Goal: Navigation & Orientation: Find specific page/section

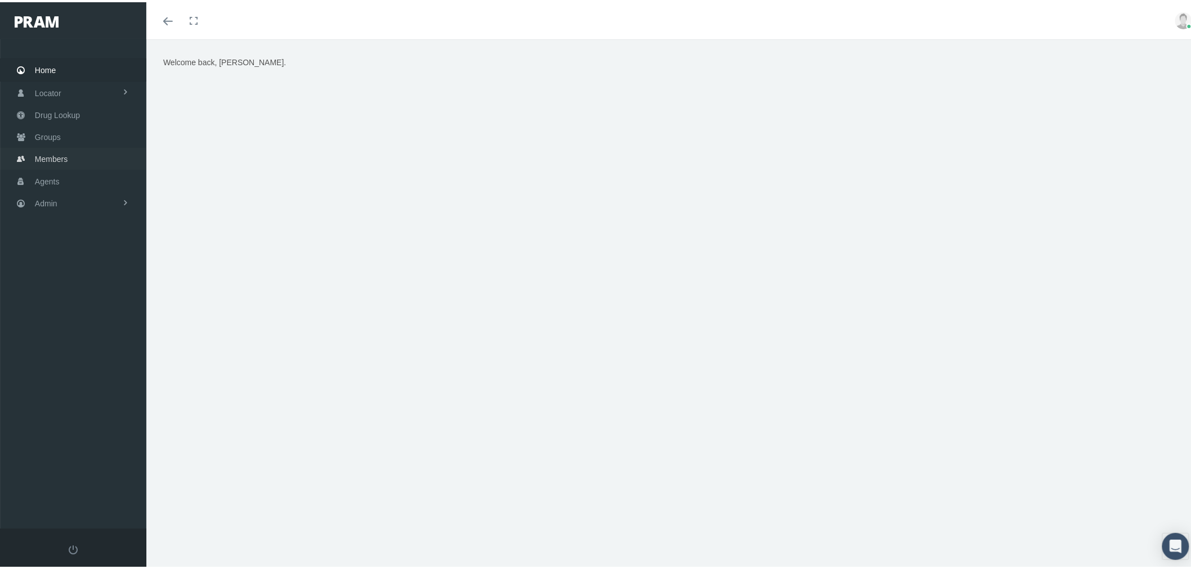
click at [82, 138] on link "Groups" at bounding box center [73, 135] width 146 height 22
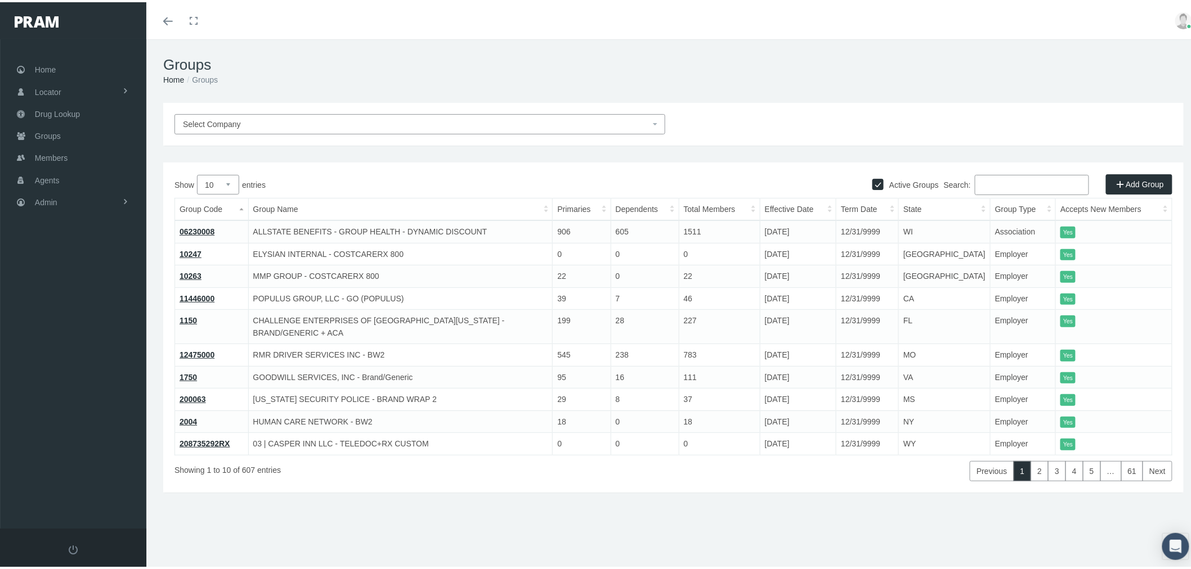
click at [1002, 181] on input "Search:" at bounding box center [1032, 183] width 114 height 20
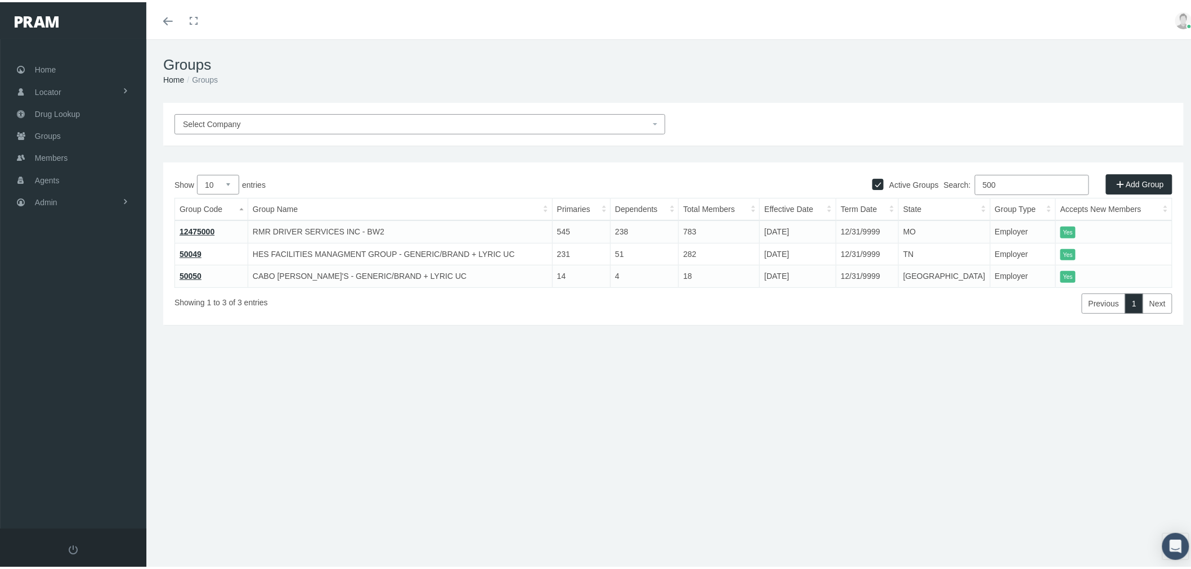
type input "500"
click at [83, 195] on link "Admin" at bounding box center [73, 200] width 146 height 22
click at [96, 384] on span "Eligibility File Uploads" at bounding box center [84, 389] width 77 height 19
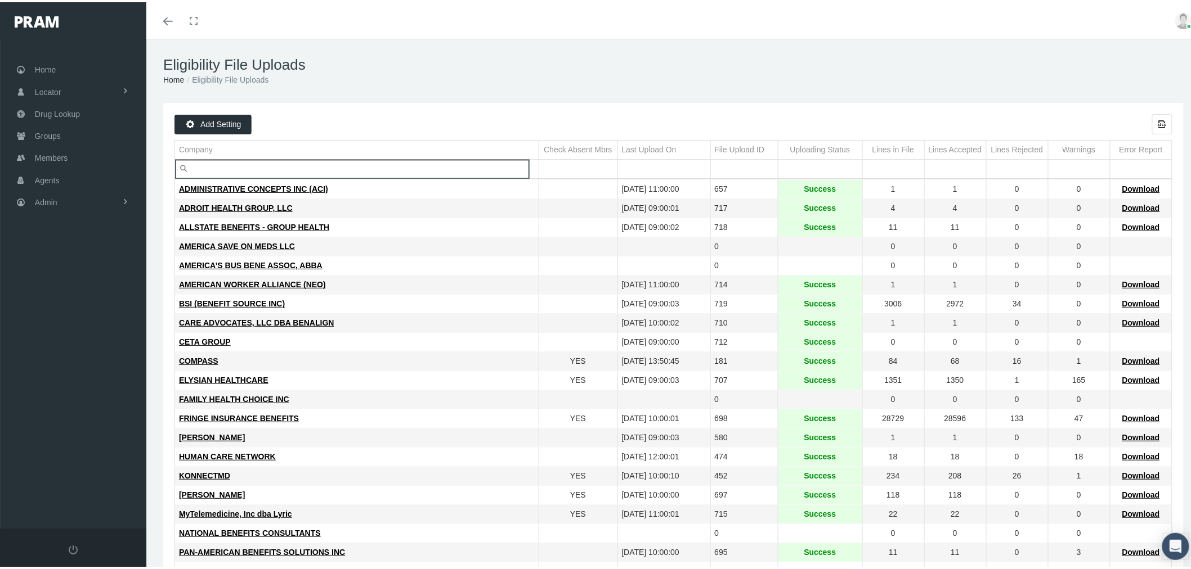
click at [304, 165] on input "Filter cell" at bounding box center [357, 167] width 364 height 19
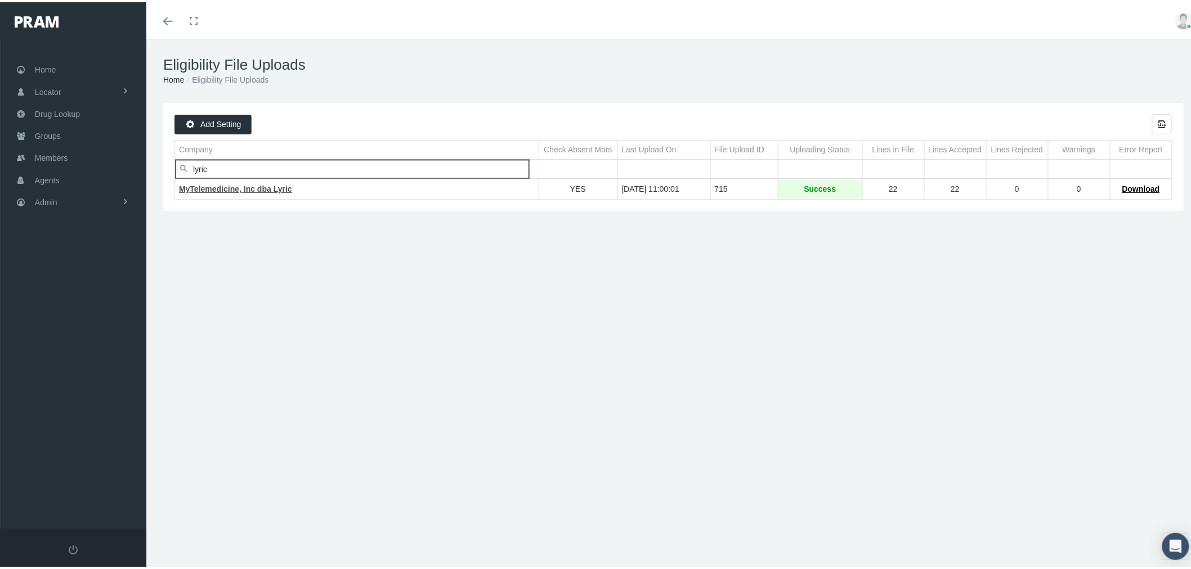
type input "lyric"
click at [277, 188] on span "MyTelemedicine, Inc dba Lyric" at bounding box center [235, 186] width 113 height 9
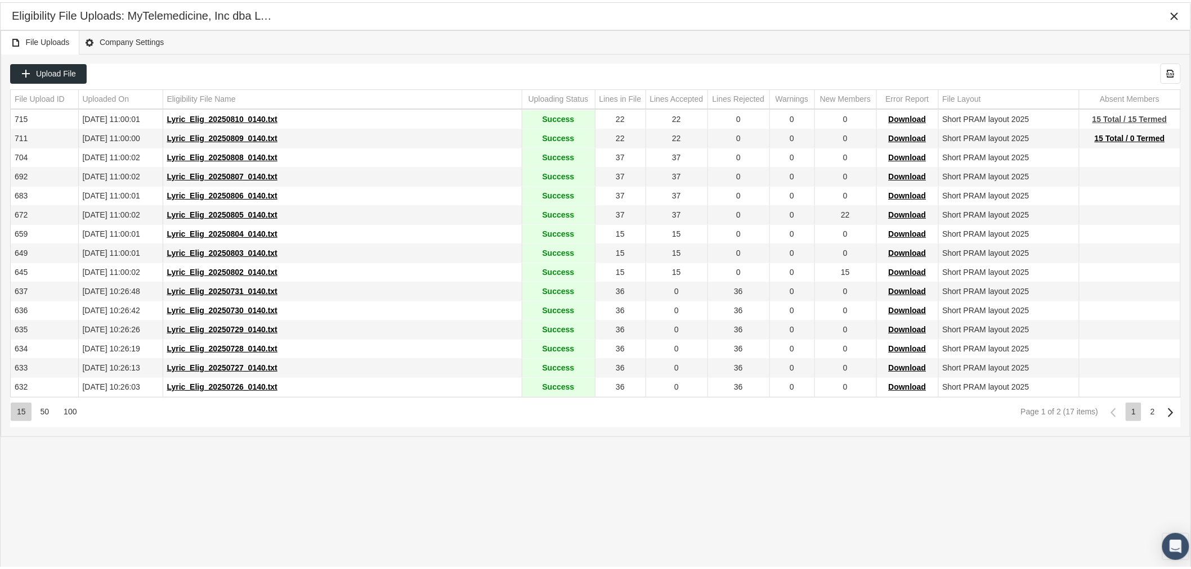
click at [1149, 115] on span "15 Total / 15 Termed" at bounding box center [1129, 117] width 75 height 9
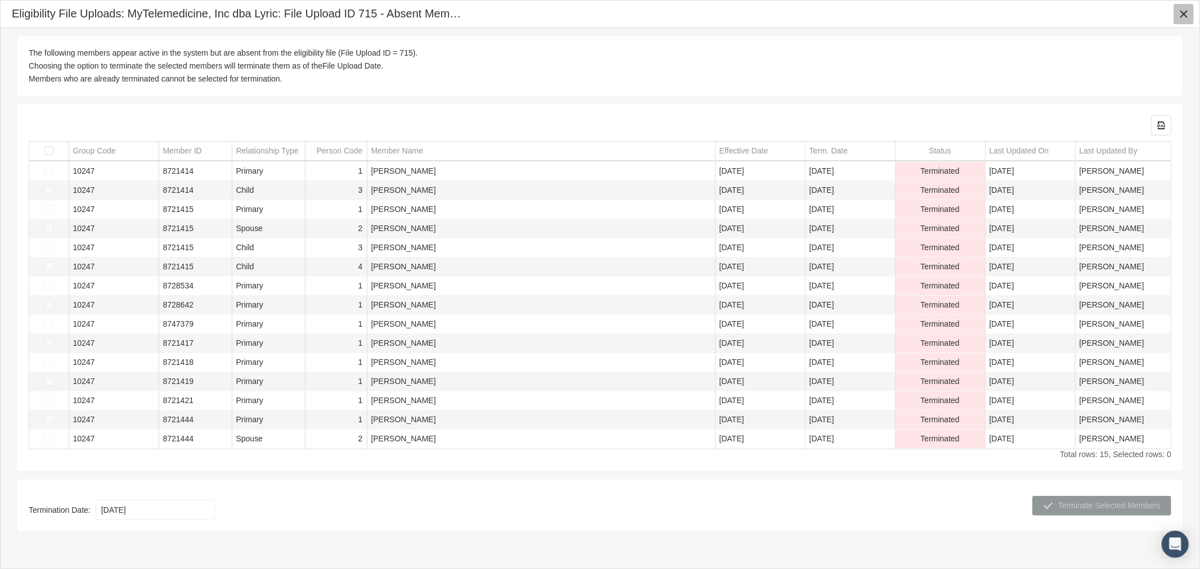
click at [1183, 14] on icon "Close" at bounding box center [1184, 14] width 10 height 10
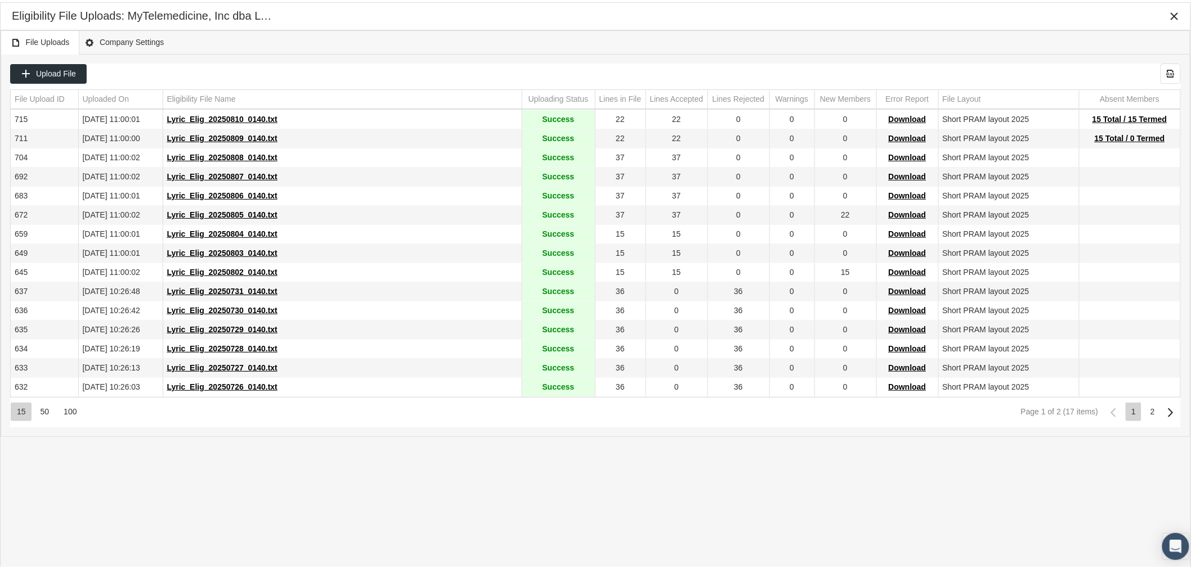
click at [1182, 12] on div "Close" at bounding box center [1174, 14] width 19 height 19
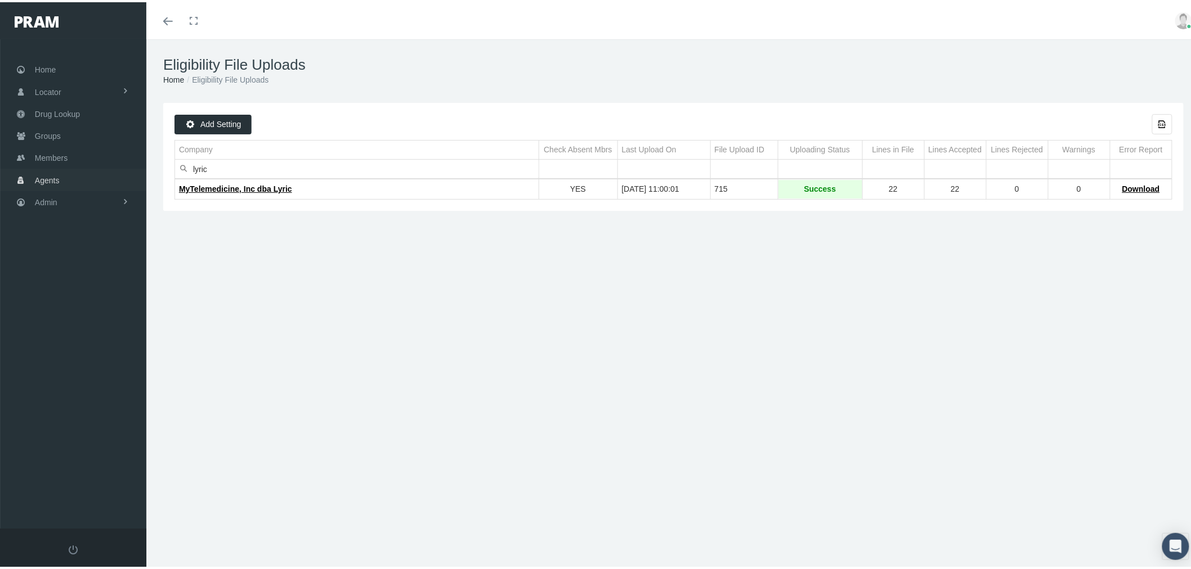
click at [56, 173] on span "Agents" at bounding box center [47, 178] width 25 height 21
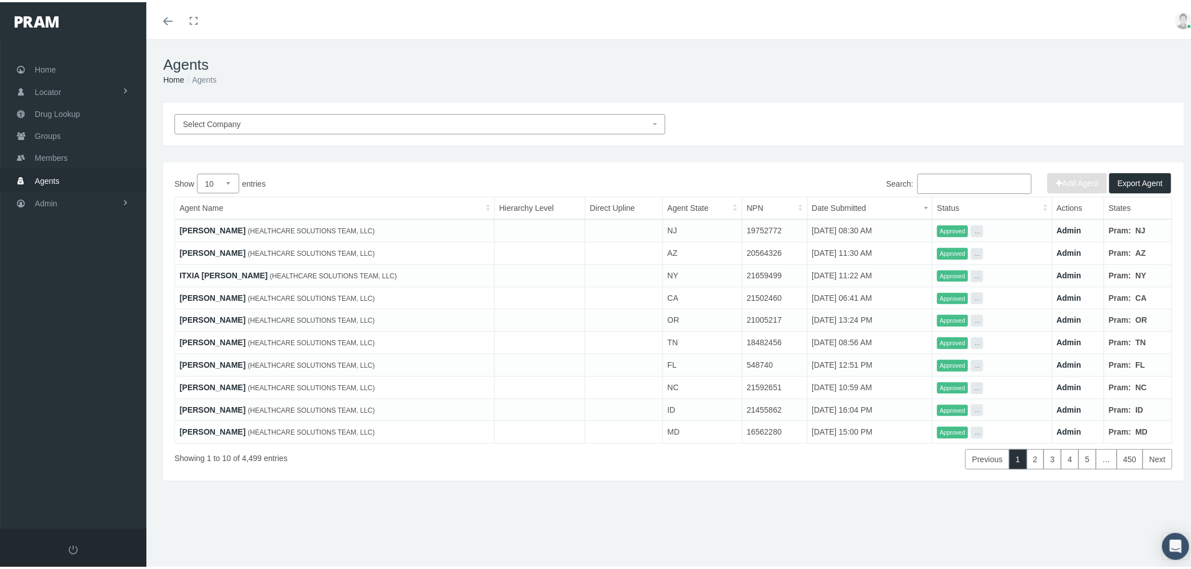
click at [961, 181] on input "Search:" at bounding box center [974, 182] width 114 height 20
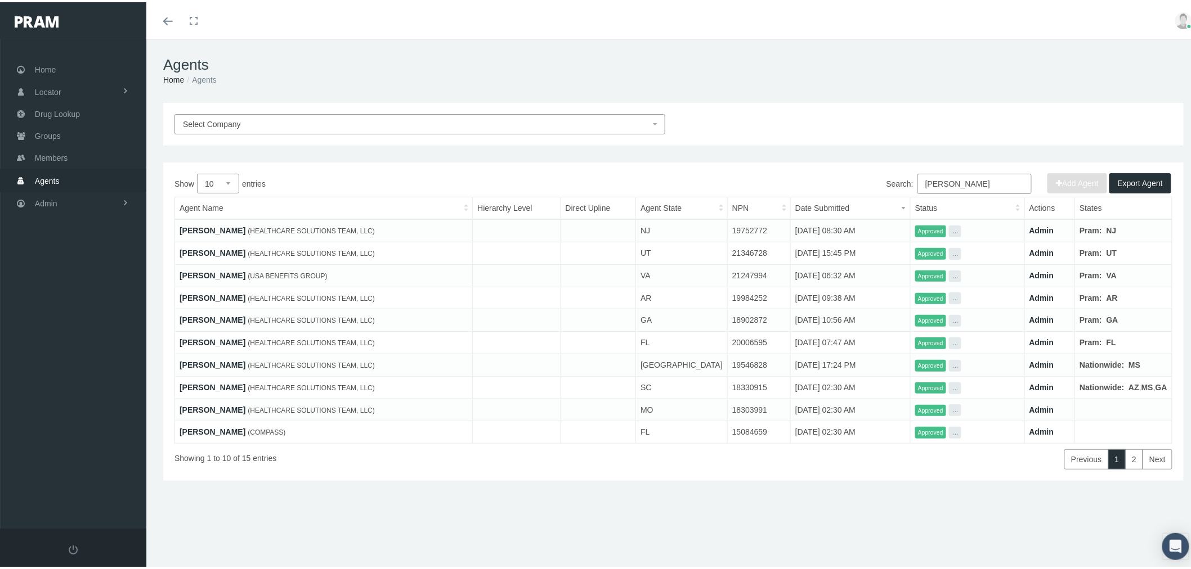
type input "stephanie"
click at [245, 227] on link "STEPHANIE GOLONKA" at bounding box center [213, 228] width 66 height 9
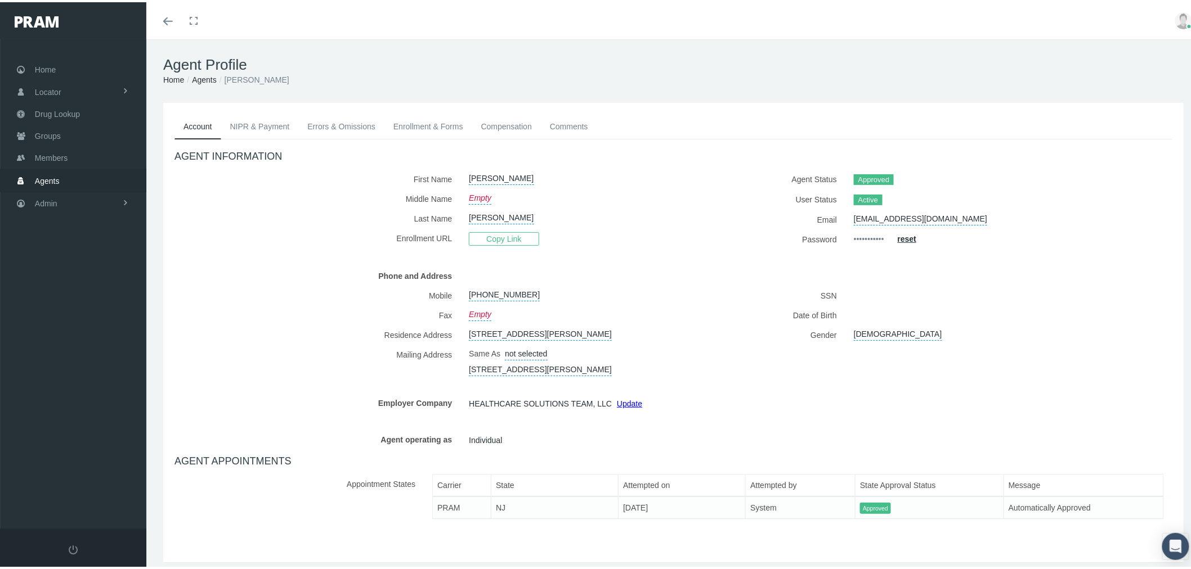
click at [426, 119] on link "Enrollment & Forms" at bounding box center [428, 124] width 88 height 25
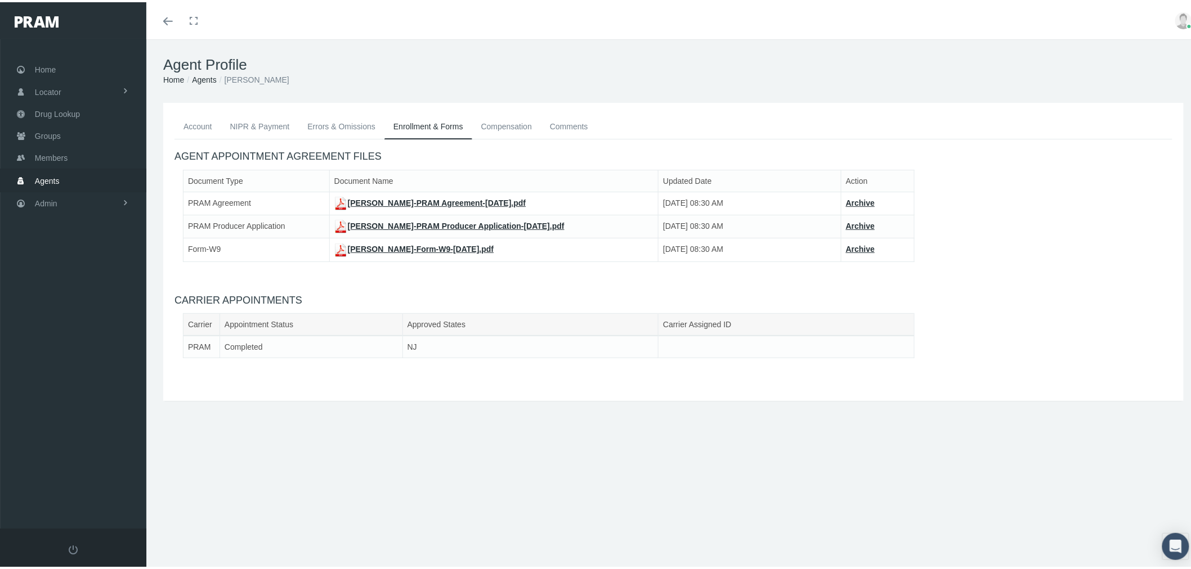
click at [428, 248] on link "STEPHANIE GOLONKA-Form-W9-Aug 11, 2025.pdf" at bounding box center [414, 247] width 160 height 9
click at [425, 220] on link "STEPHANIE GOLONKA-PRAM Producer Application-Aug 11, 2025.pdf" at bounding box center [449, 223] width 230 height 9
click at [430, 200] on link "STEPHANIE GOLONKA-PRAM Agreement-Aug 11, 2025.pdf" at bounding box center [430, 200] width 192 height 9
click at [527, 126] on link "Compensation" at bounding box center [506, 124] width 69 height 25
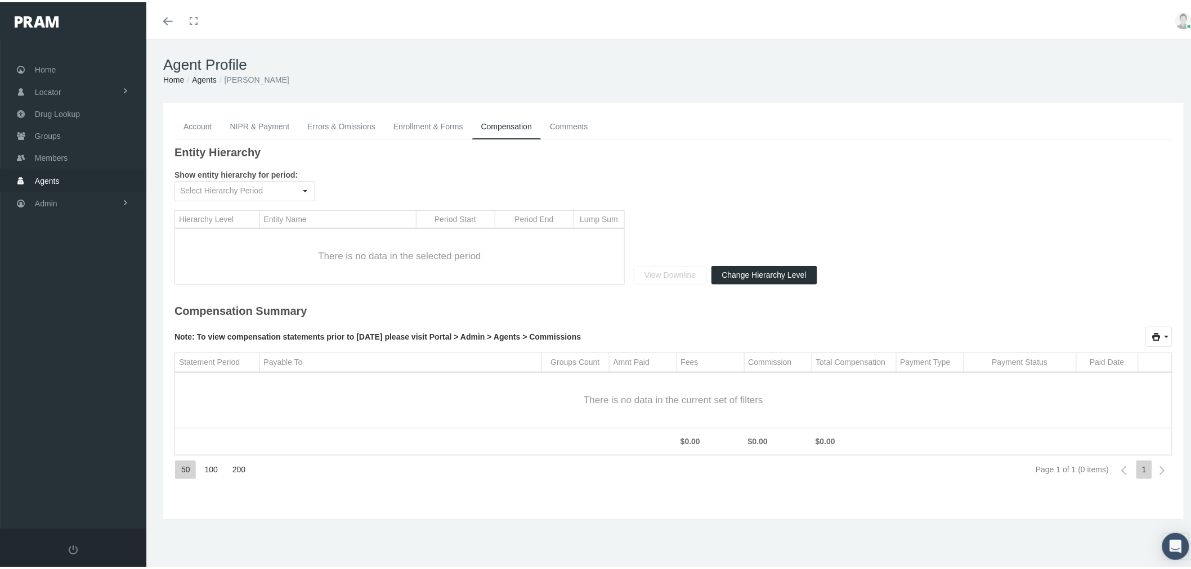
click at [564, 124] on link "Comments" at bounding box center [569, 124] width 56 height 25
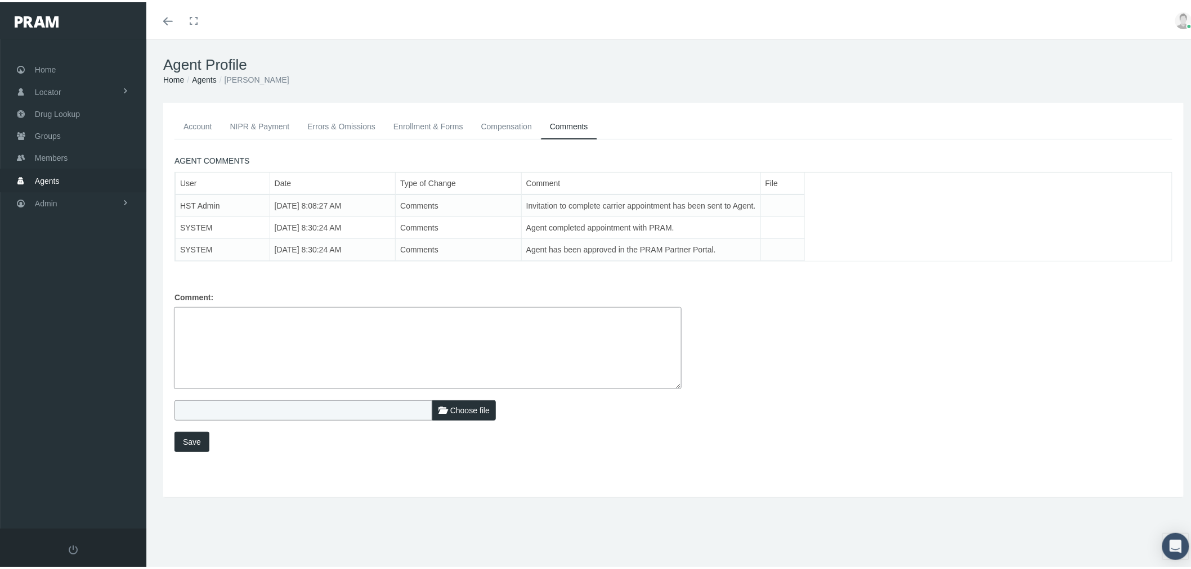
click at [417, 121] on link "Enrollment & Forms" at bounding box center [428, 124] width 88 height 25
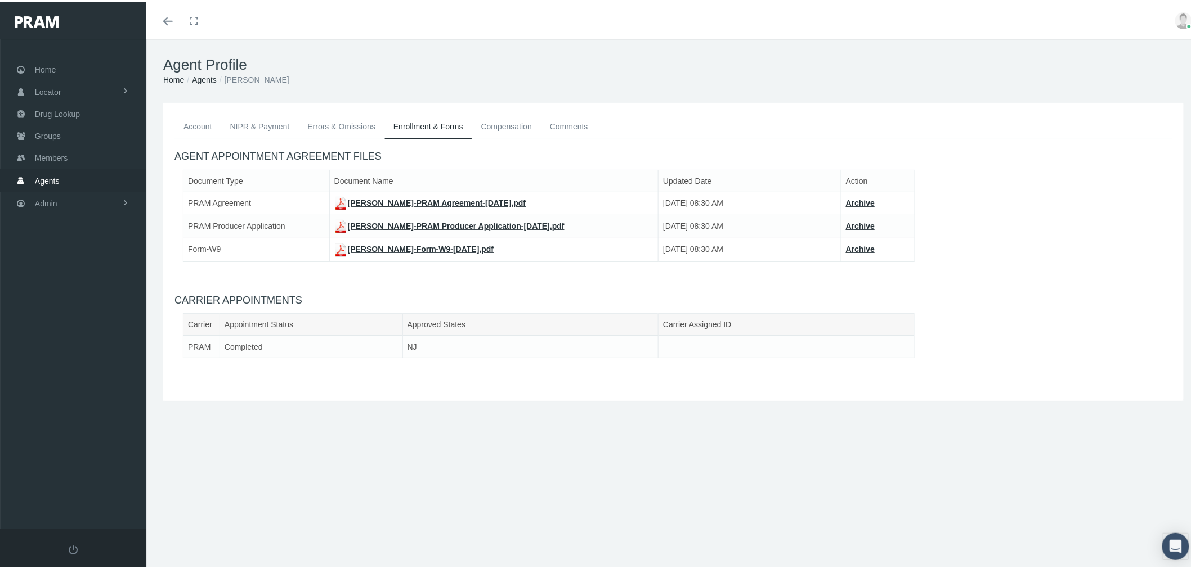
click at [364, 125] on link "Errors & Omissions" at bounding box center [341, 124] width 86 height 25
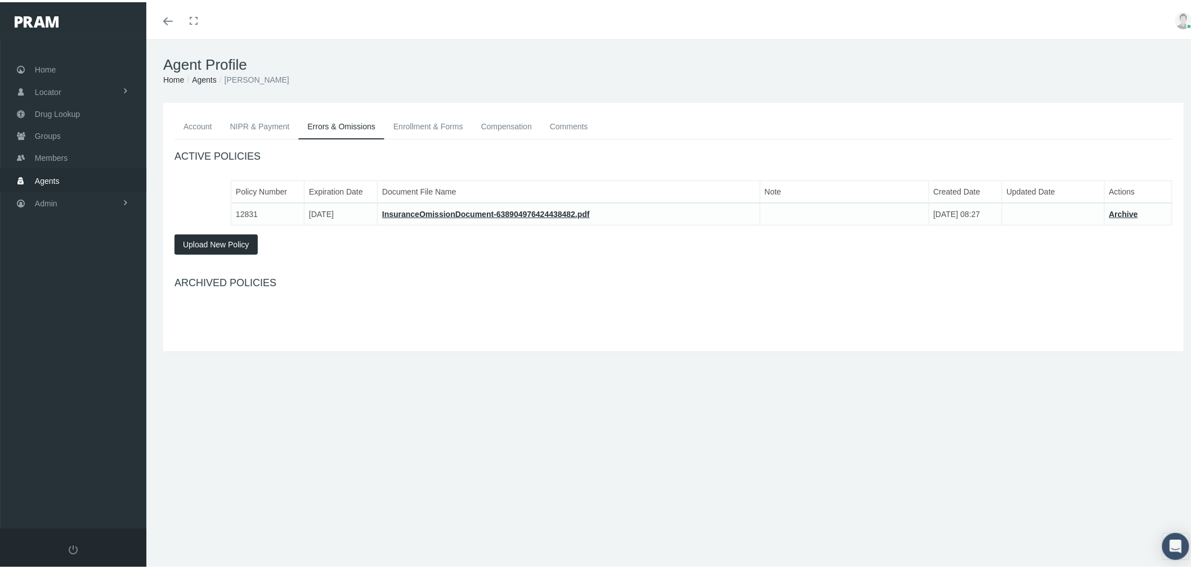
click at [468, 210] on link "InsuranceOmissionDocument-638904976424438482.pdf" at bounding box center [486, 212] width 208 height 9
click at [272, 125] on link "NIPR & Payment" at bounding box center [260, 124] width 78 height 25
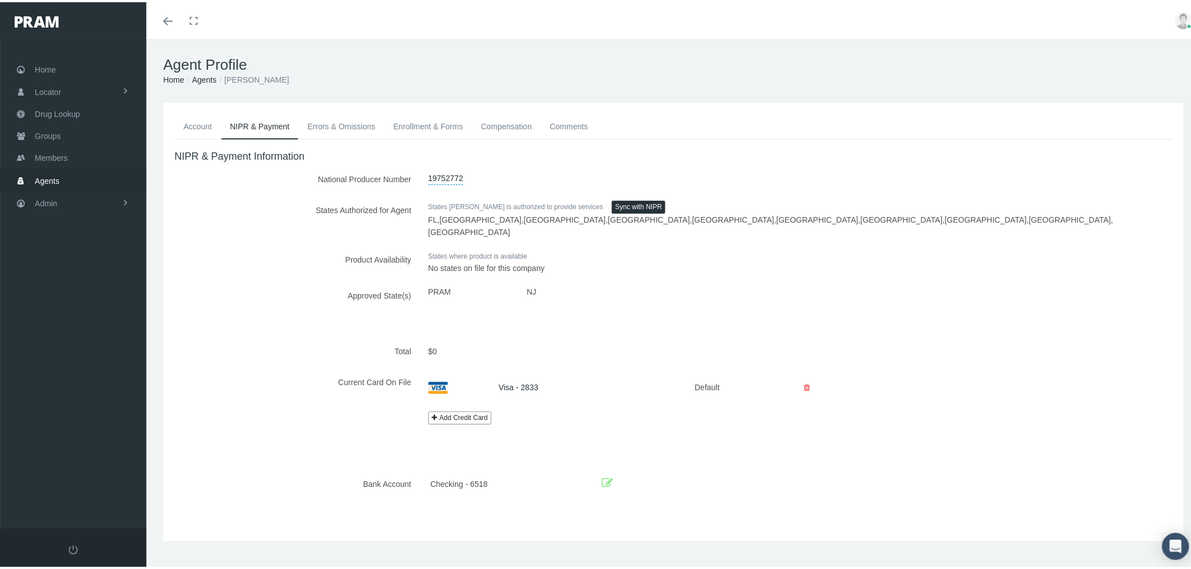
click at [203, 125] on link "Account" at bounding box center [197, 124] width 47 height 25
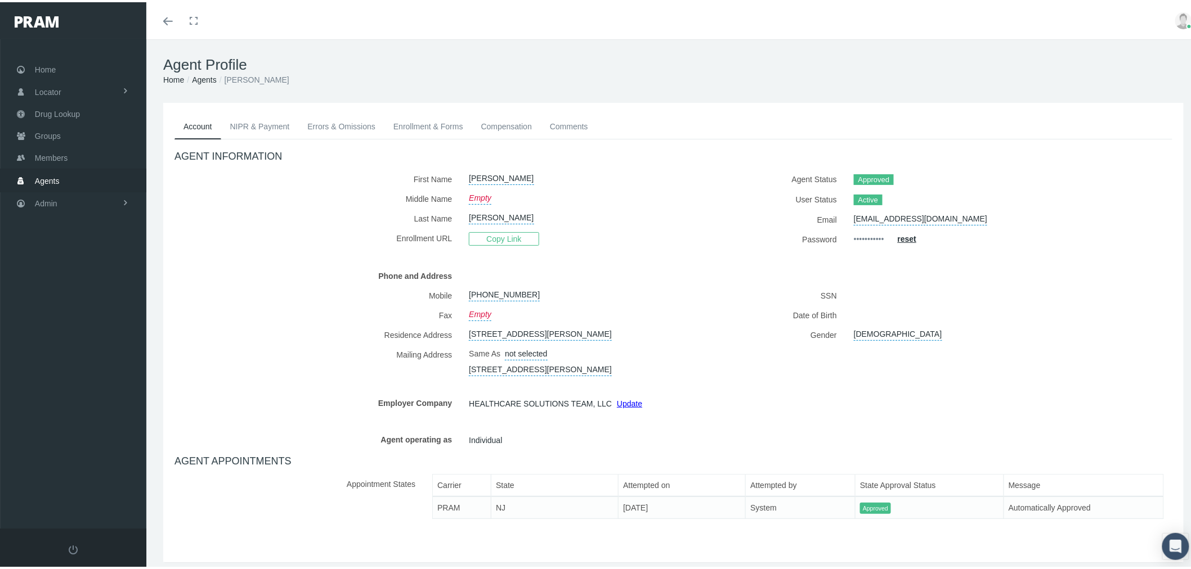
click at [212, 80] on link "Agents" at bounding box center [204, 77] width 25 height 9
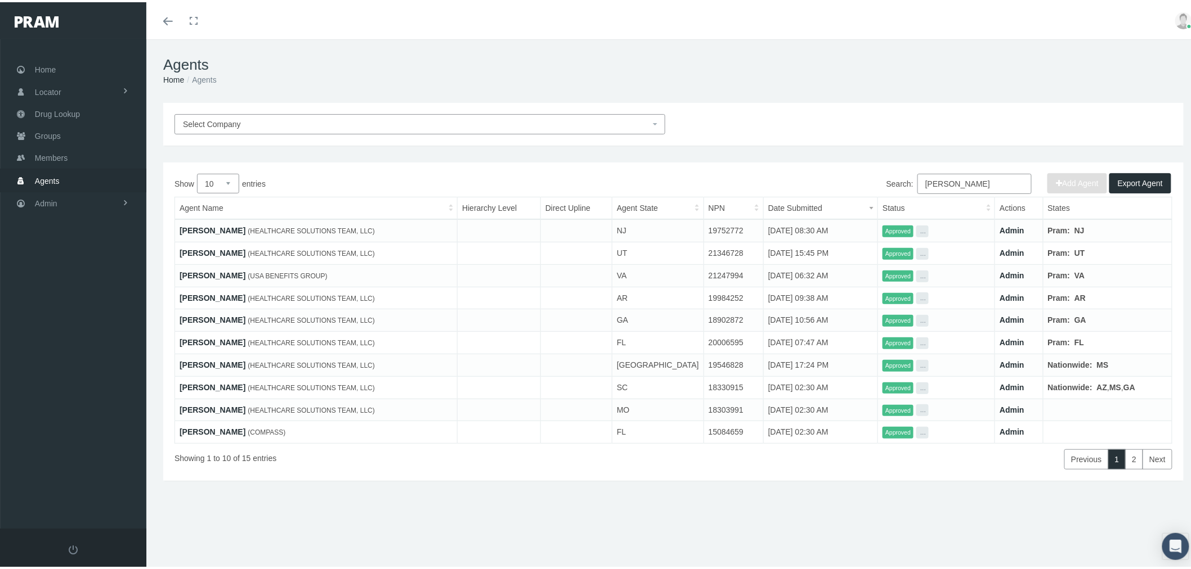
click at [236, 229] on link "[PERSON_NAME]" at bounding box center [213, 228] width 66 height 9
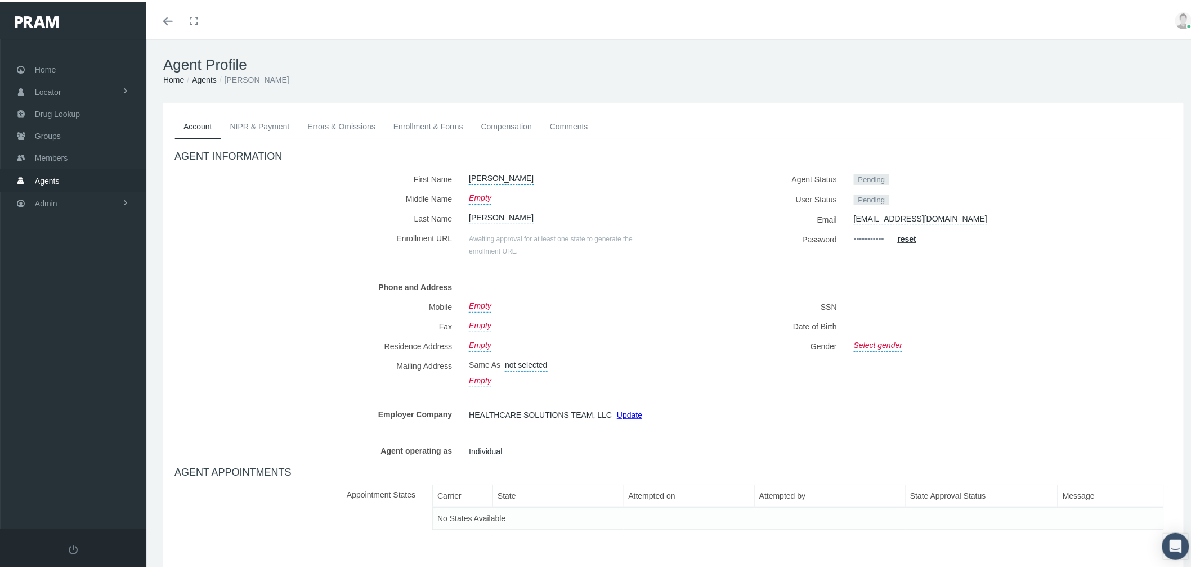
click at [257, 125] on link "NIPR & Payment" at bounding box center [260, 124] width 78 height 25
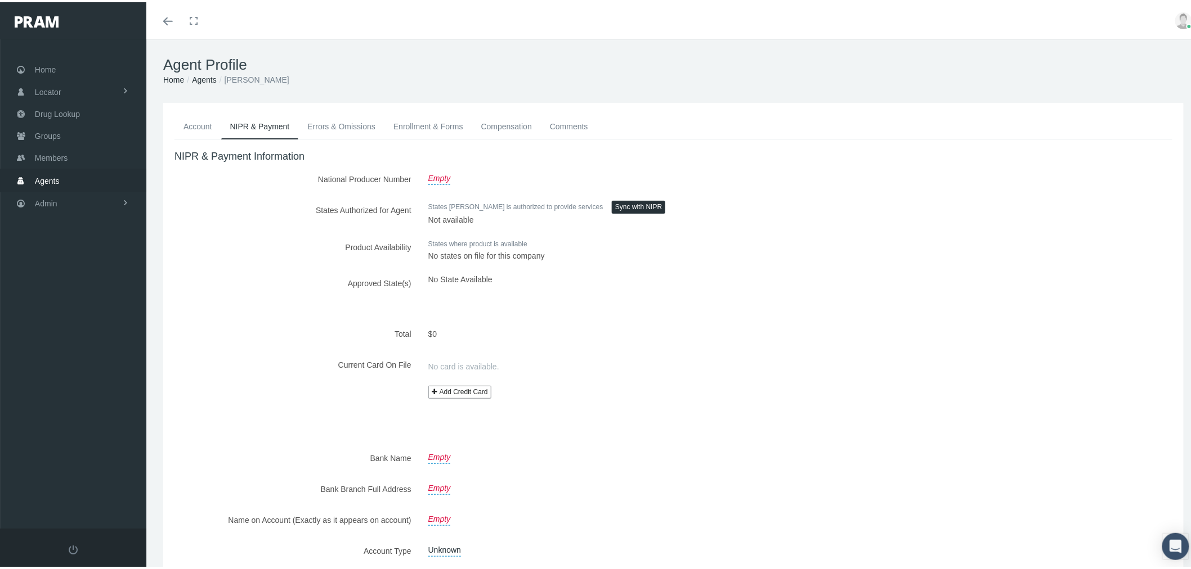
click at [342, 123] on link "Errors & Omissions" at bounding box center [341, 124] width 86 height 25
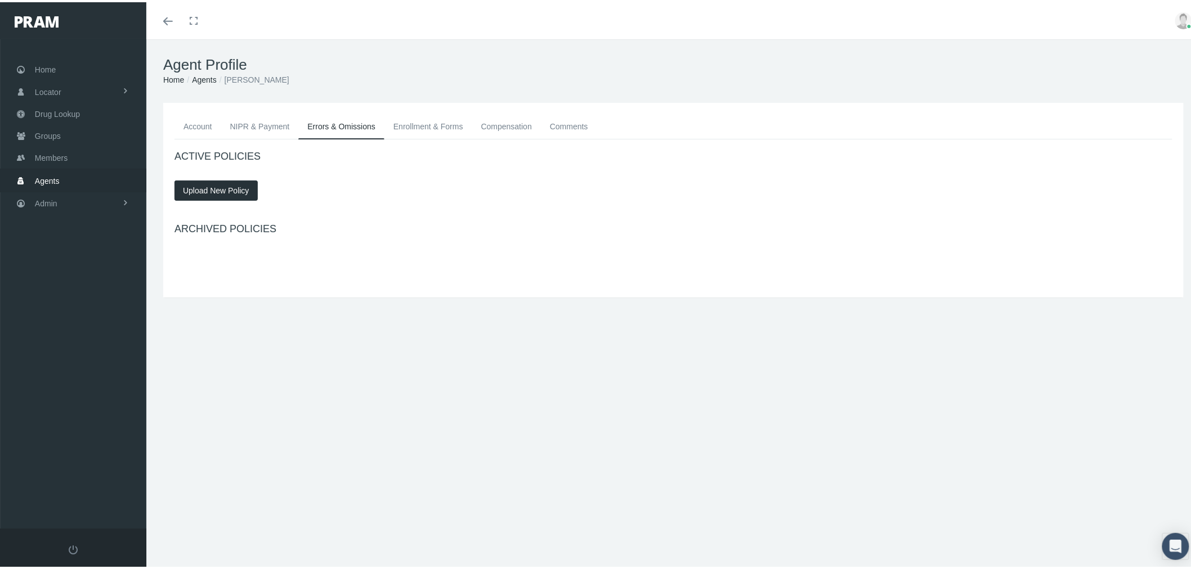
click at [432, 125] on link "Enrollment & Forms" at bounding box center [428, 124] width 88 height 25
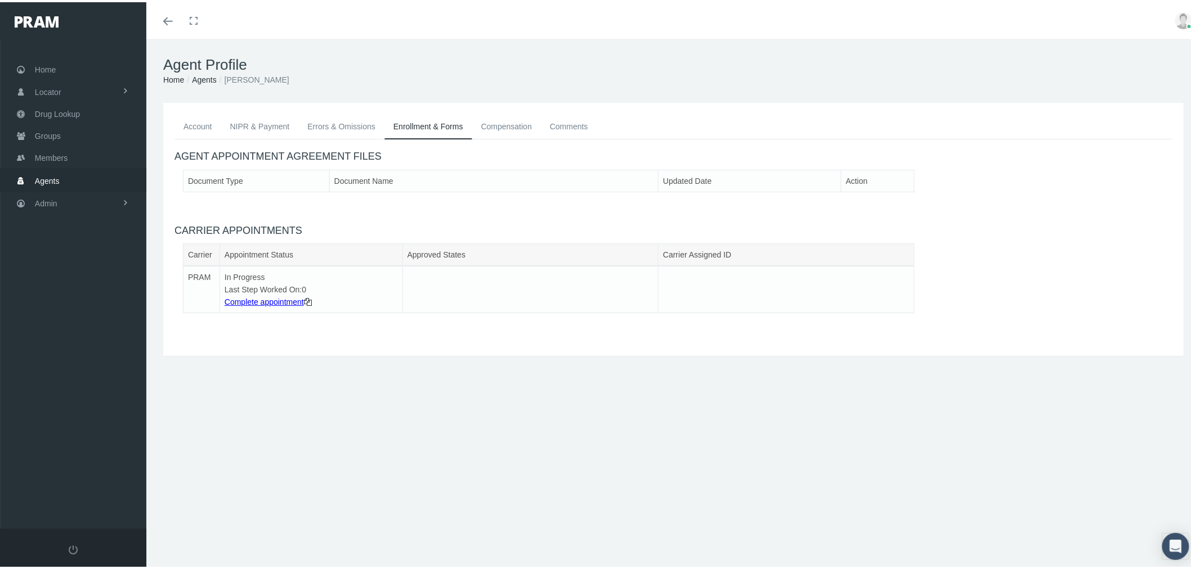
click at [499, 121] on link "Compensation" at bounding box center [506, 124] width 69 height 25
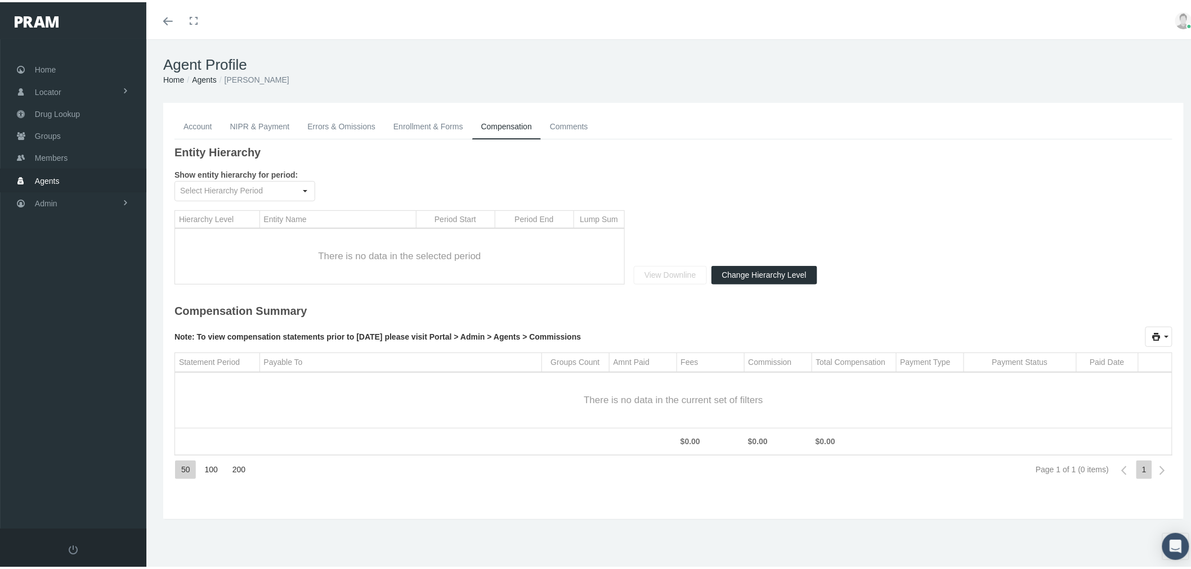
click at [431, 124] on link "Enrollment & Forms" at bounding box center [428, 124] width 88 height 25
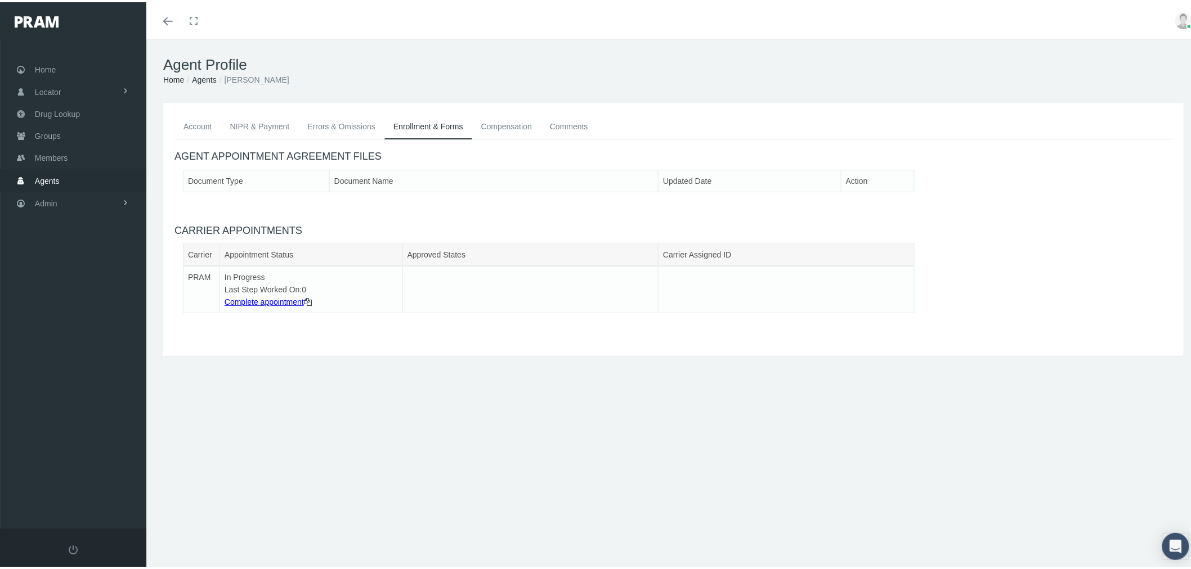
click at [198, 119] on link "Account" at bounding box center [197, 124] width 47 height 25
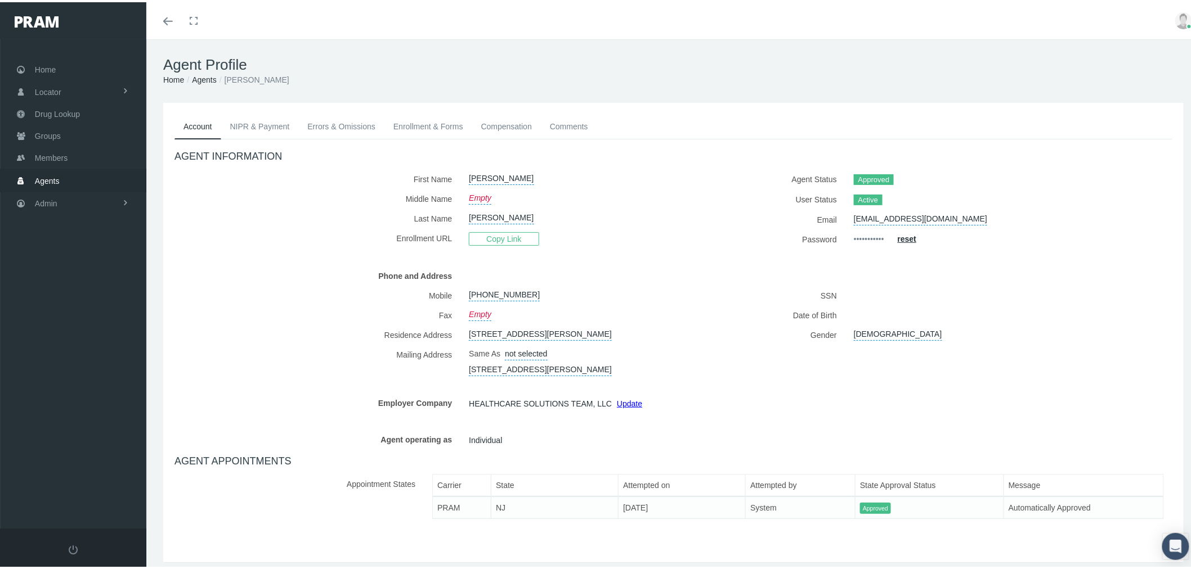
click at [260, 120] on link "NIPR & Payment" at bounding box center [260, 124] width 78 height 25
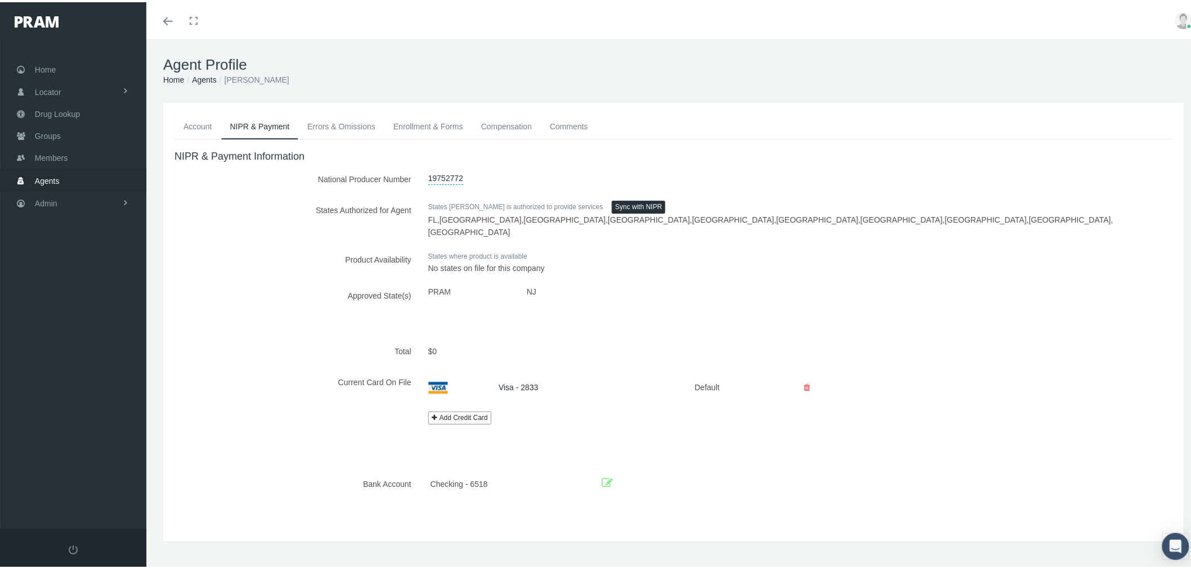
drag, startPoint x: 199, startPoint y: 120, endPoint x: 207, endPoint y: 124, distance: 9.3
click at [199, 120] on link "Account" at bounding box center [197, 124] width 47 height 25
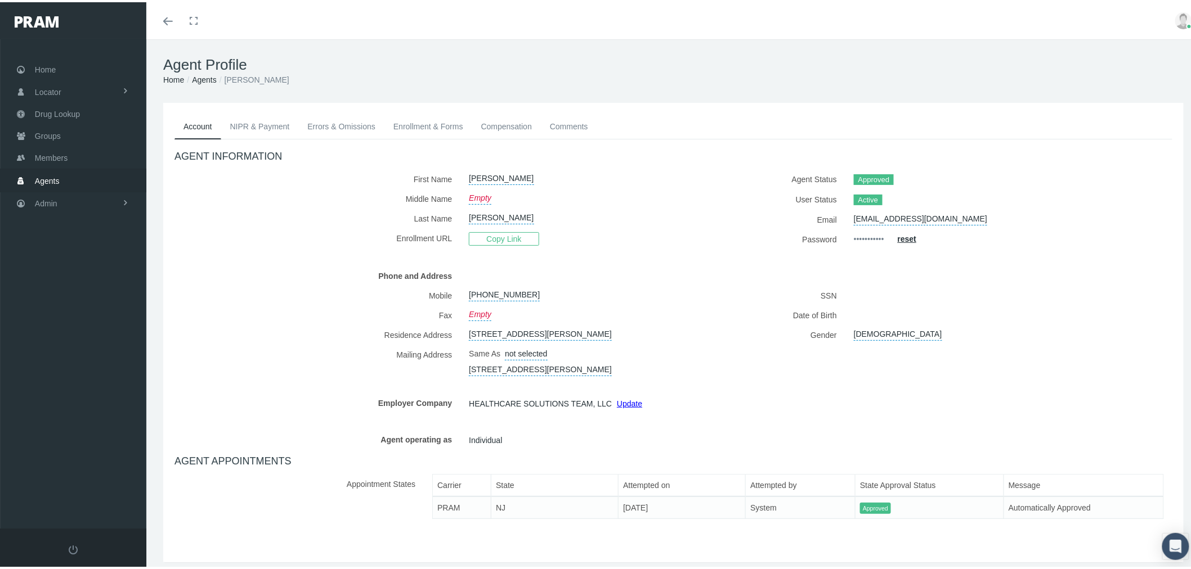
click at [97, 176] on link "Agents" at bounding box center [73, 178] width 146 height 22
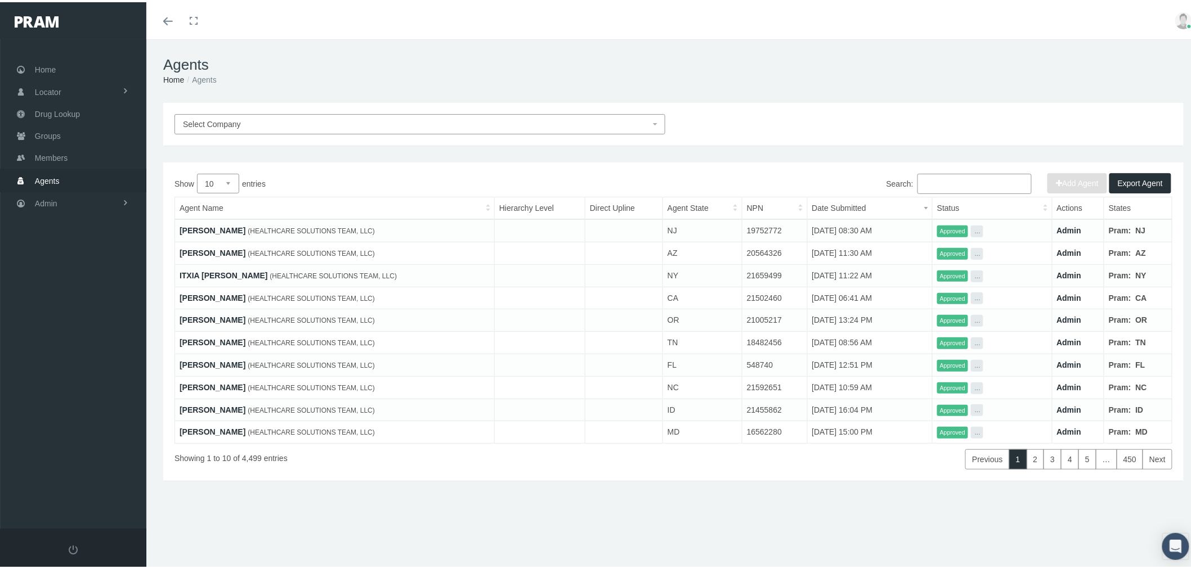
click at [942, 182] on input "Search:" at bounding box center [974, 182] width 114 height 20
paste input "[EMAIL_ADDRESS][DOMAIN_NAME]"
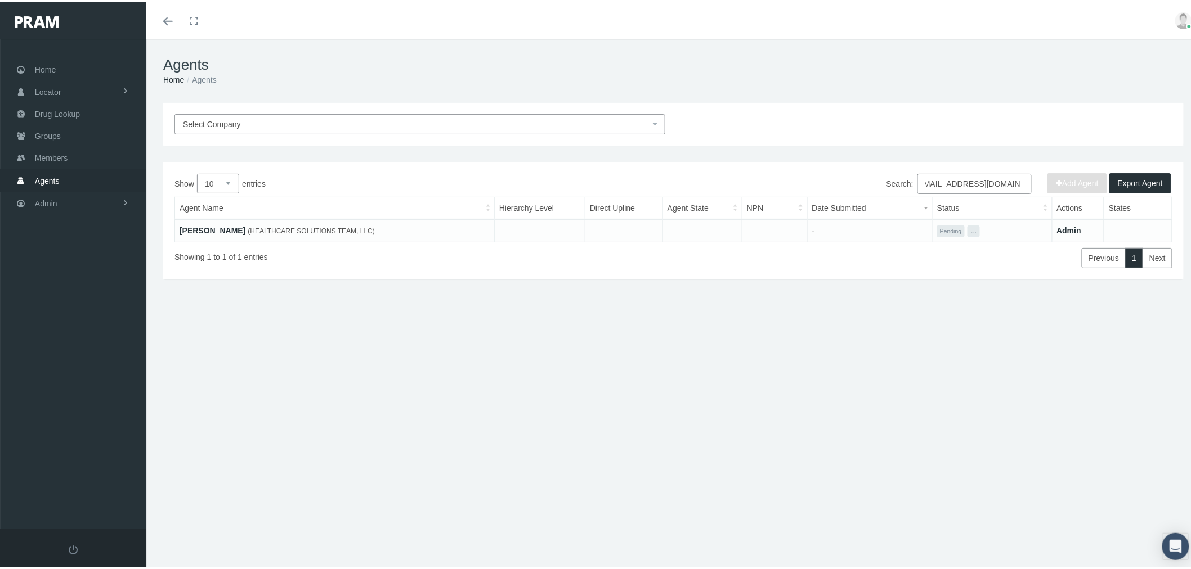
type input "mruiz@mymedahealth.com"
click at [218, 229] on link "Manuel Ruiz" at bounding box center [213, 228] width 66 height 9
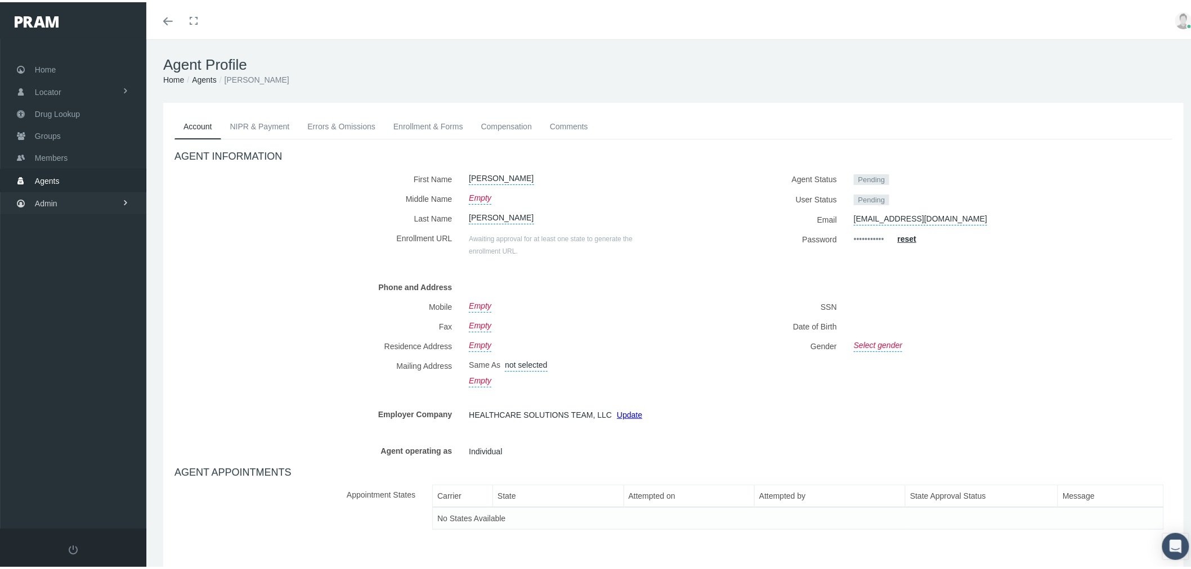
click at [76, 200] on link "Admin" at bounding box center [73, 201] width 146 height 22
click at [107, 470] on link "Settings" at bounding box center [73, 474] width 146 height 20
click at [88, 494] on span "Mail Merge Templates" at bounding box center [82, 503] width 77 height 19
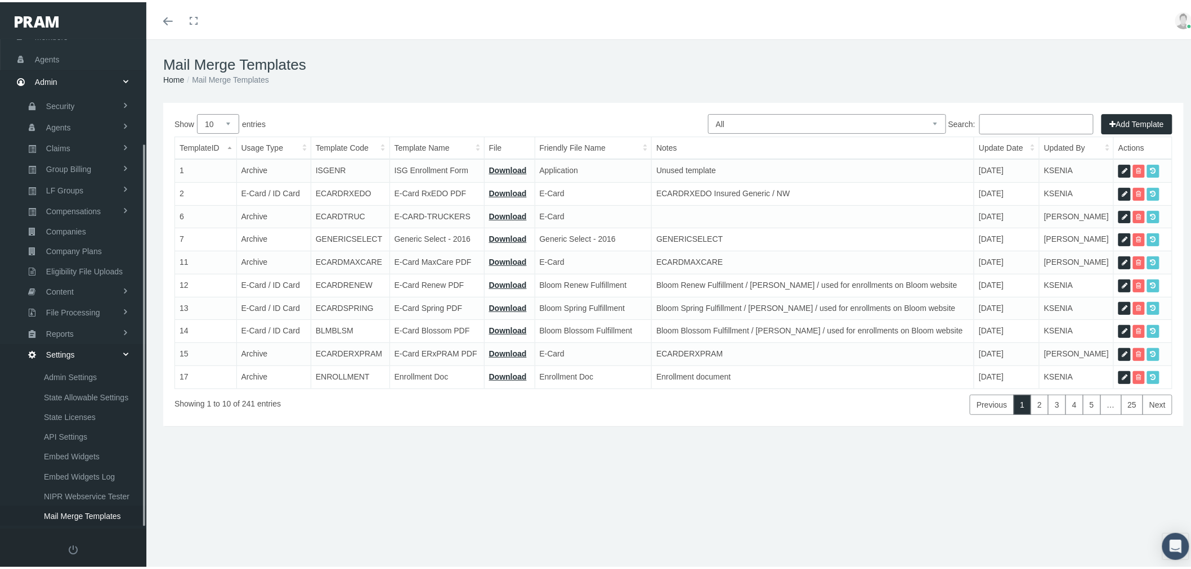
click at [853, 117] on select "All Members Agents Onboarding Prospects Group Policy Related Remittances Formul…" at bounding box center [827, 122] width 238 height 20
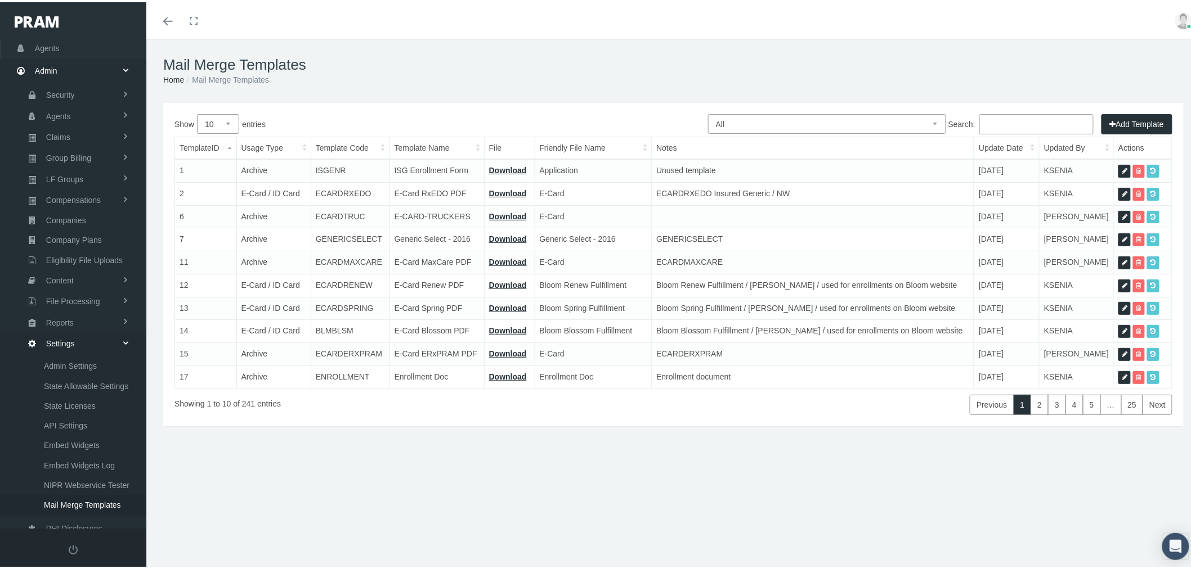
select select "2"
click at [708, 112] on select "All Members Agents Onboarding Prospects Group Policy Related Remittances Formul…" at bounding box center [827, 122] width 238 height 20
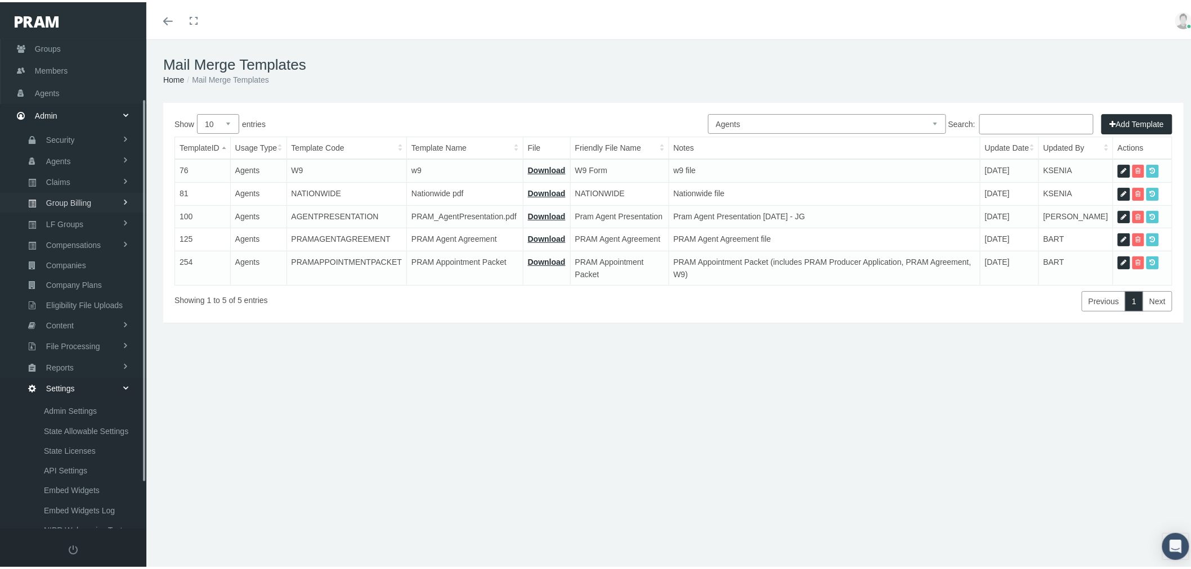
scroll to position [7, 0]
click at [65, 170] on link "Agents" at bounding box center [73, 170] width 146 height 22
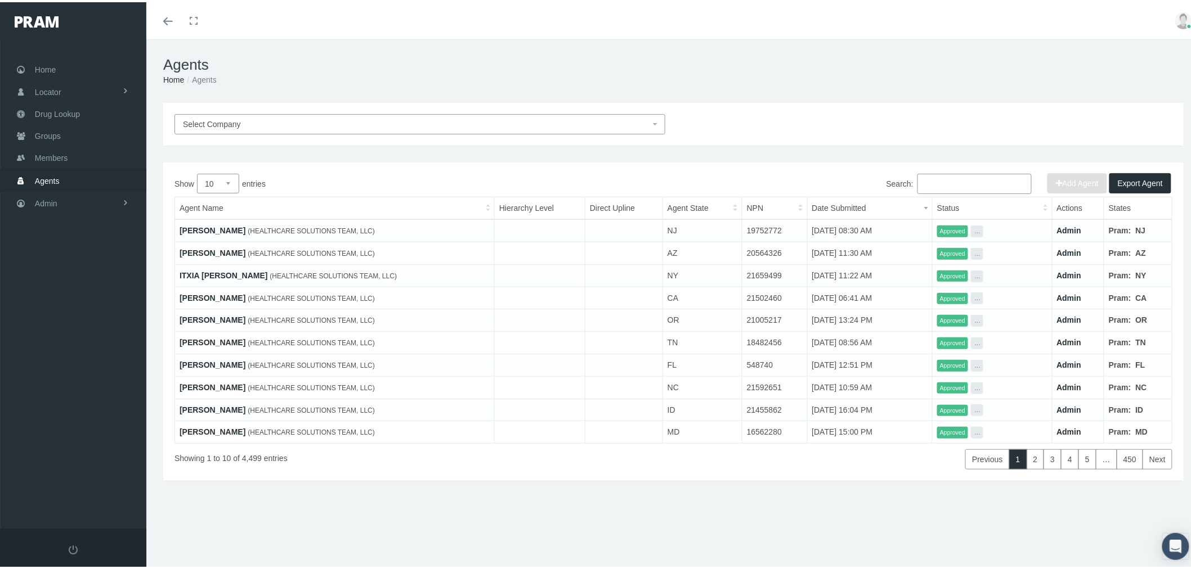
click at [622, 124] on span "Select Company" at bounding box center [416, 122] width 467 height 12
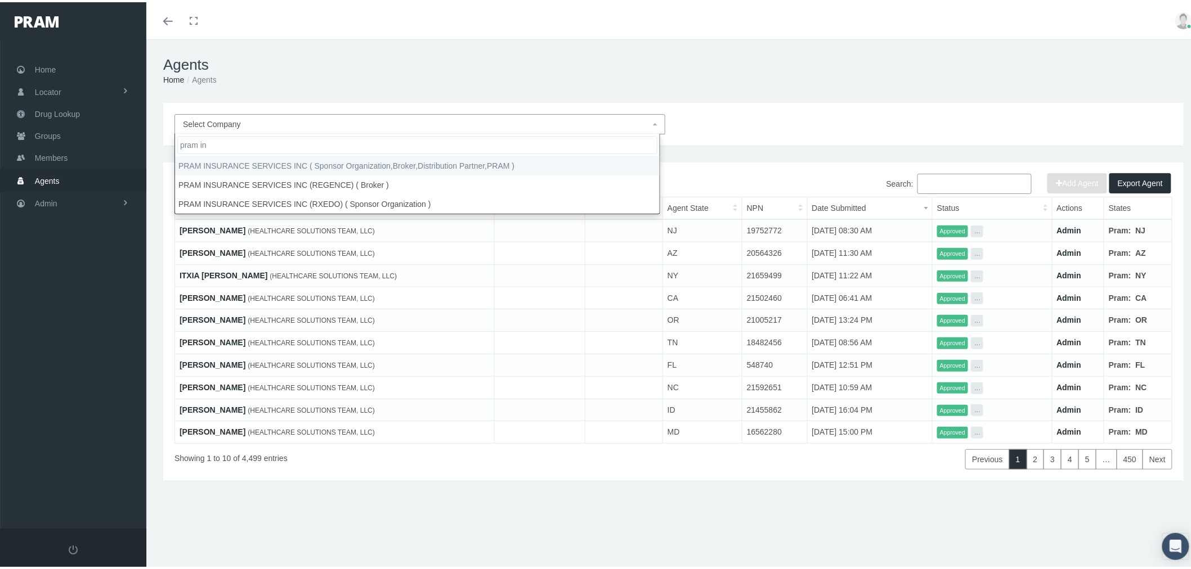
type input "pram in"
select select "53"
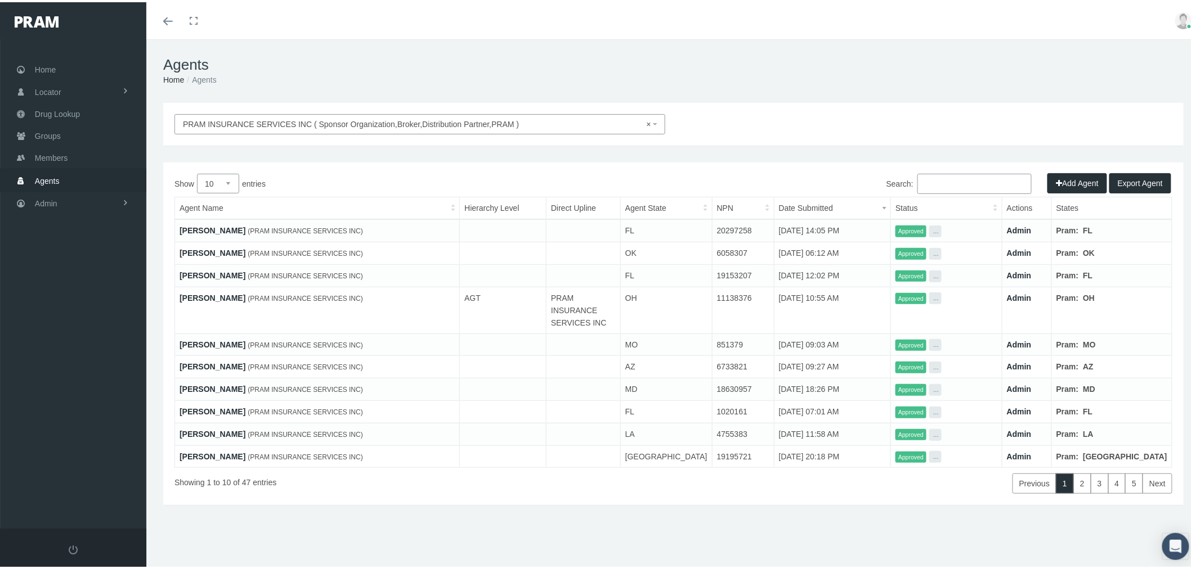
click at [969, 174] on input "Search:" at bounding box center [974, 182] width 114 height 20
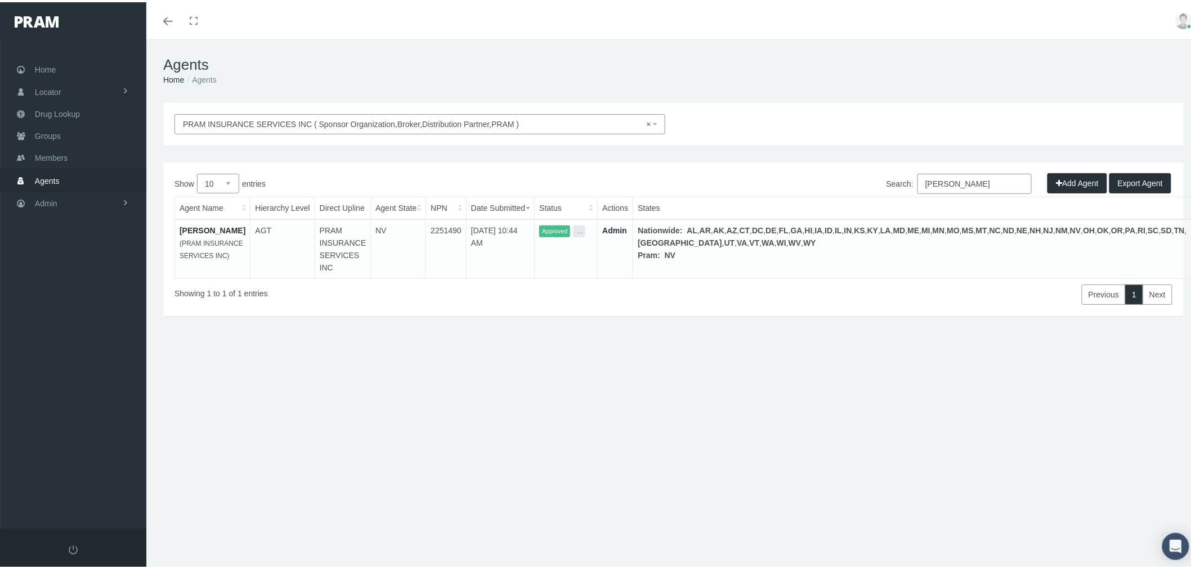
type input "wilson"
click at [206, 231] on link "David Wilson" at bounding box center [213, 228] width 66 height 9
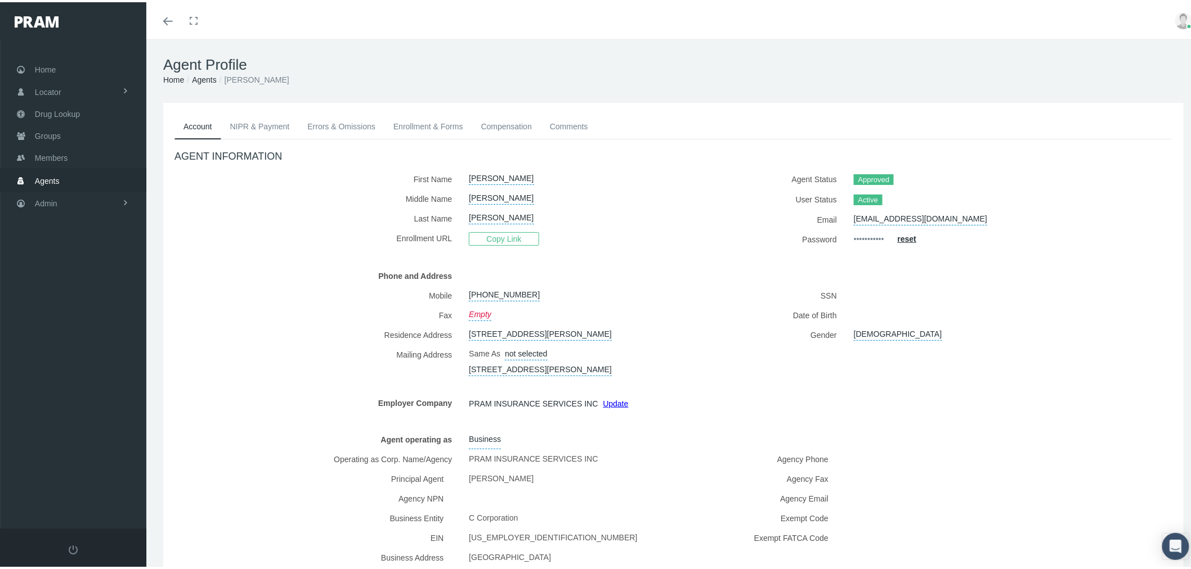
scroll to position [62, 0]
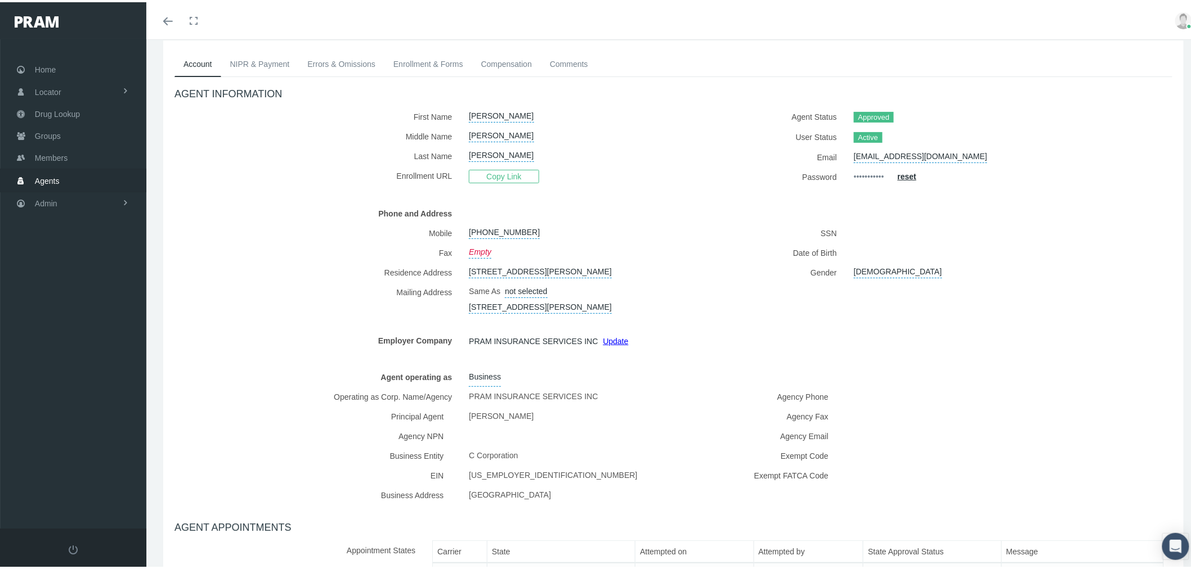
click at [257, 62] on link "NIPR & Payment" at bounding box center [260, 62] width 78 height 25
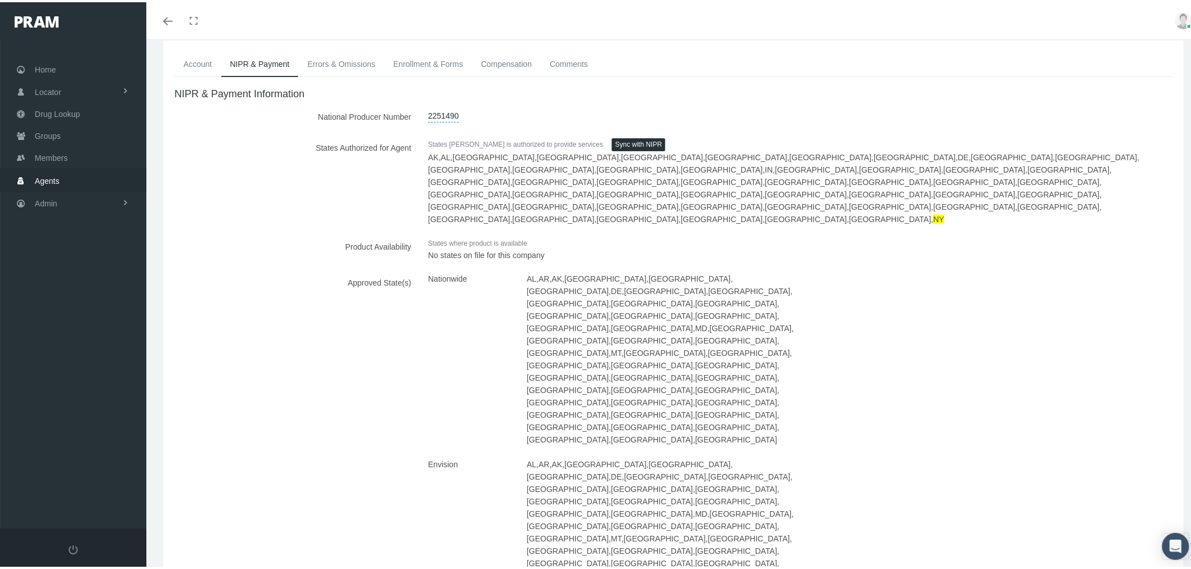
scroll to position [25, 0]
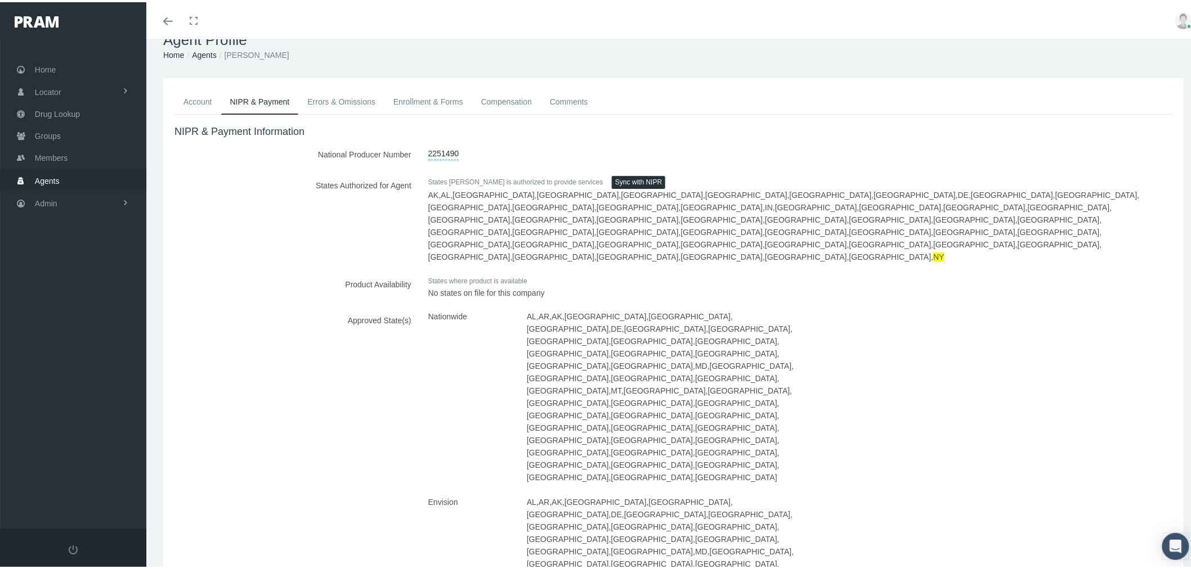
click at [340, 100] on link "Errors & Omissions" at bounding box center [341, 99] width 86 height 25
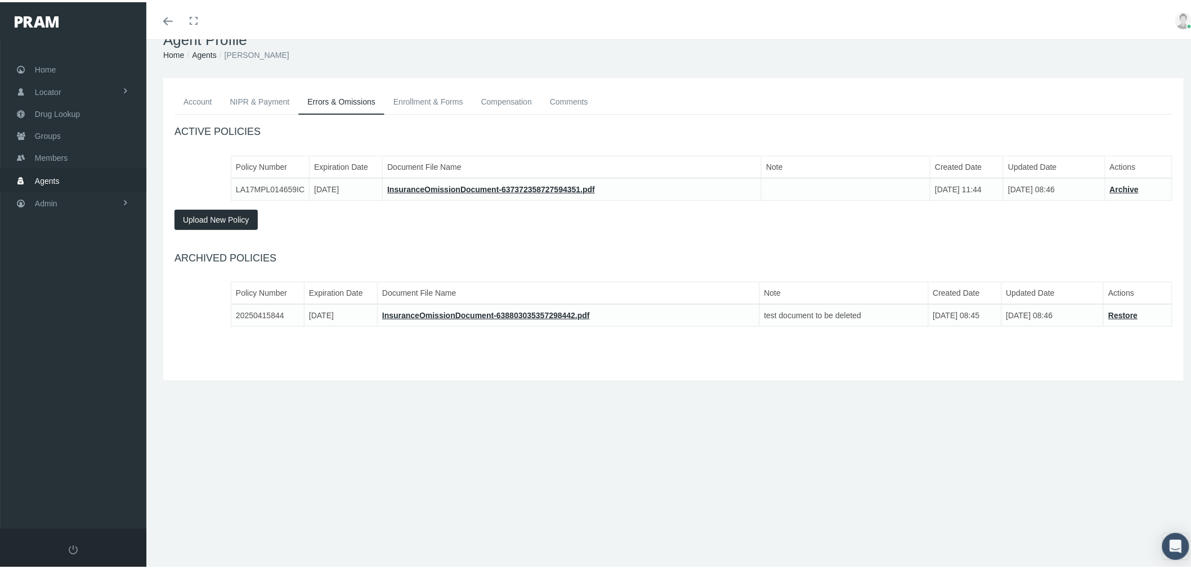
click at [429, 104] on link "Enrollment & Forms" at bounding box center [428, 99] width 88 height 25
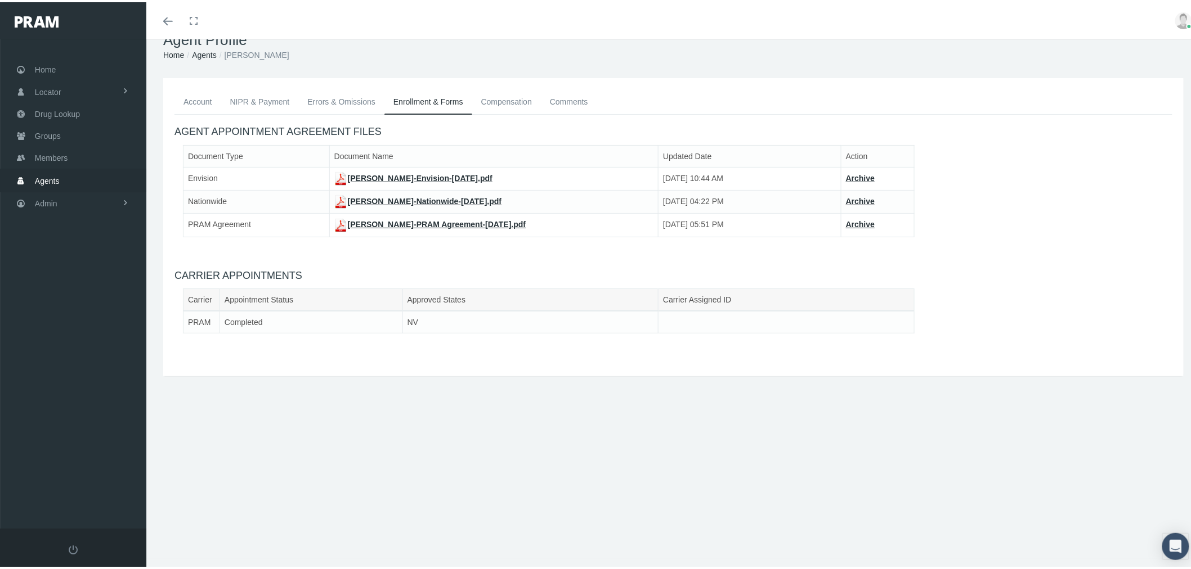
scroll to position [0, 0]
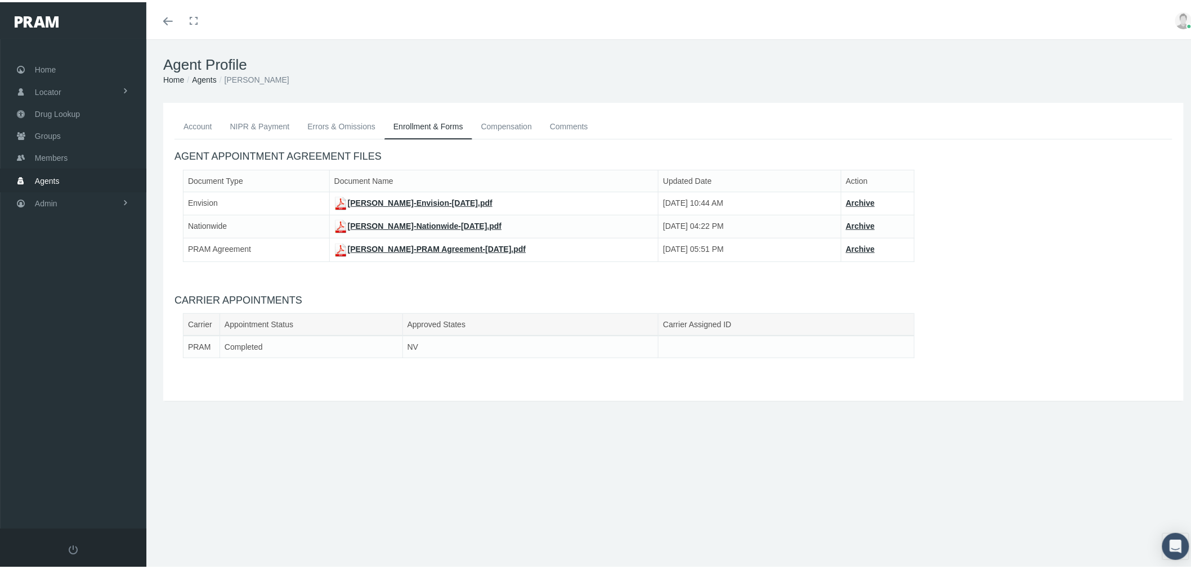
click at [203, 128] on link "Account" at bounding box center [197, 124] width 47 height 25
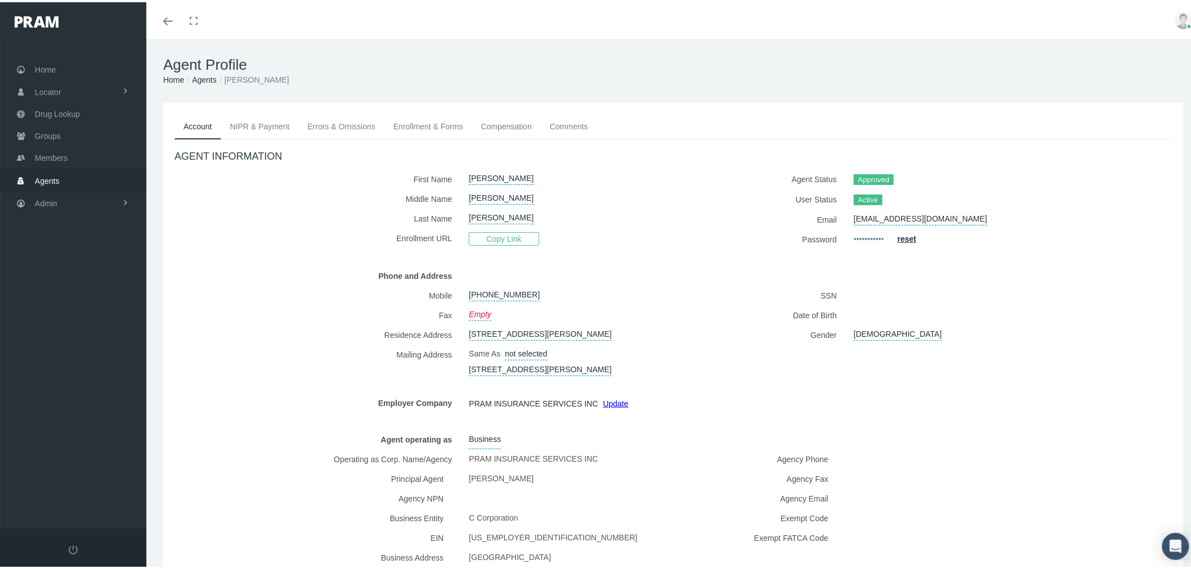
click at [452, 128] on link "Enrollment & Forms" at bounding box center [428, 124] width 88 height 25
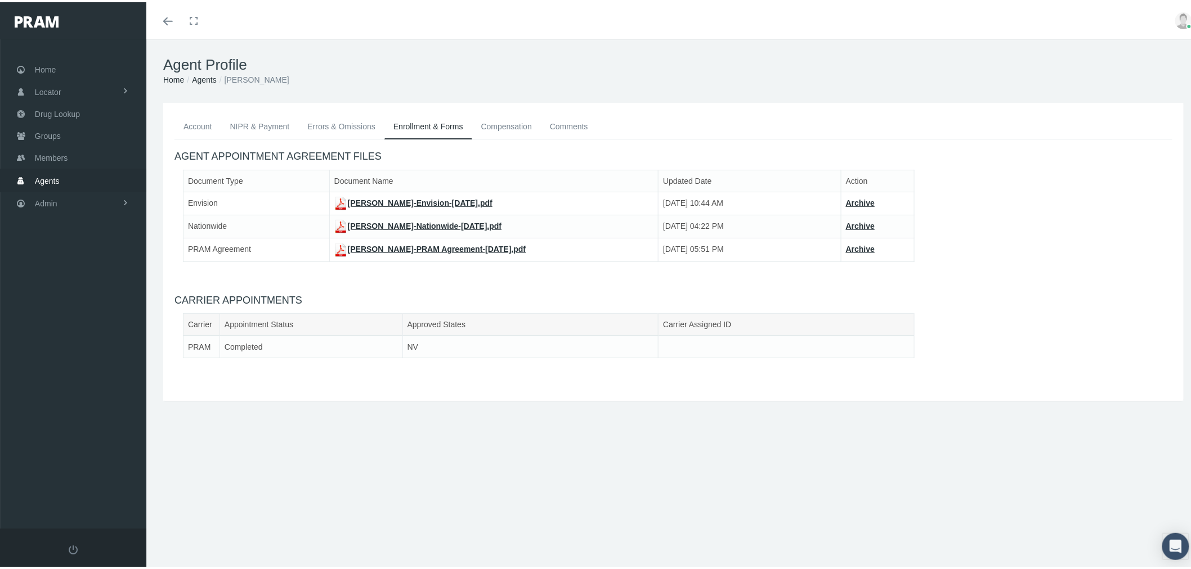
click at [1183, 24] on link at bounding box center [1183, 18] width 34 height 37
click at [1145, 83] on link "Logout" at bounding box center [1155, 83] width 83 height 21
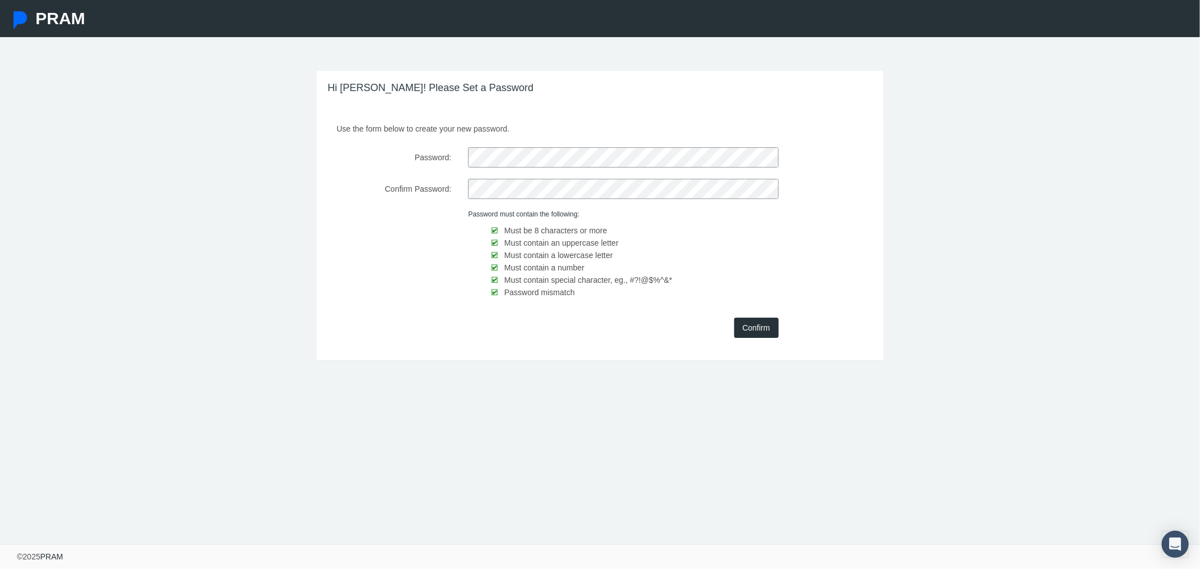
click at [761, 332] on input "Confirm" at bounding box center [756, 328] width 44 height 20
